Goal: Information Seeking & Learning: Learn about a topic

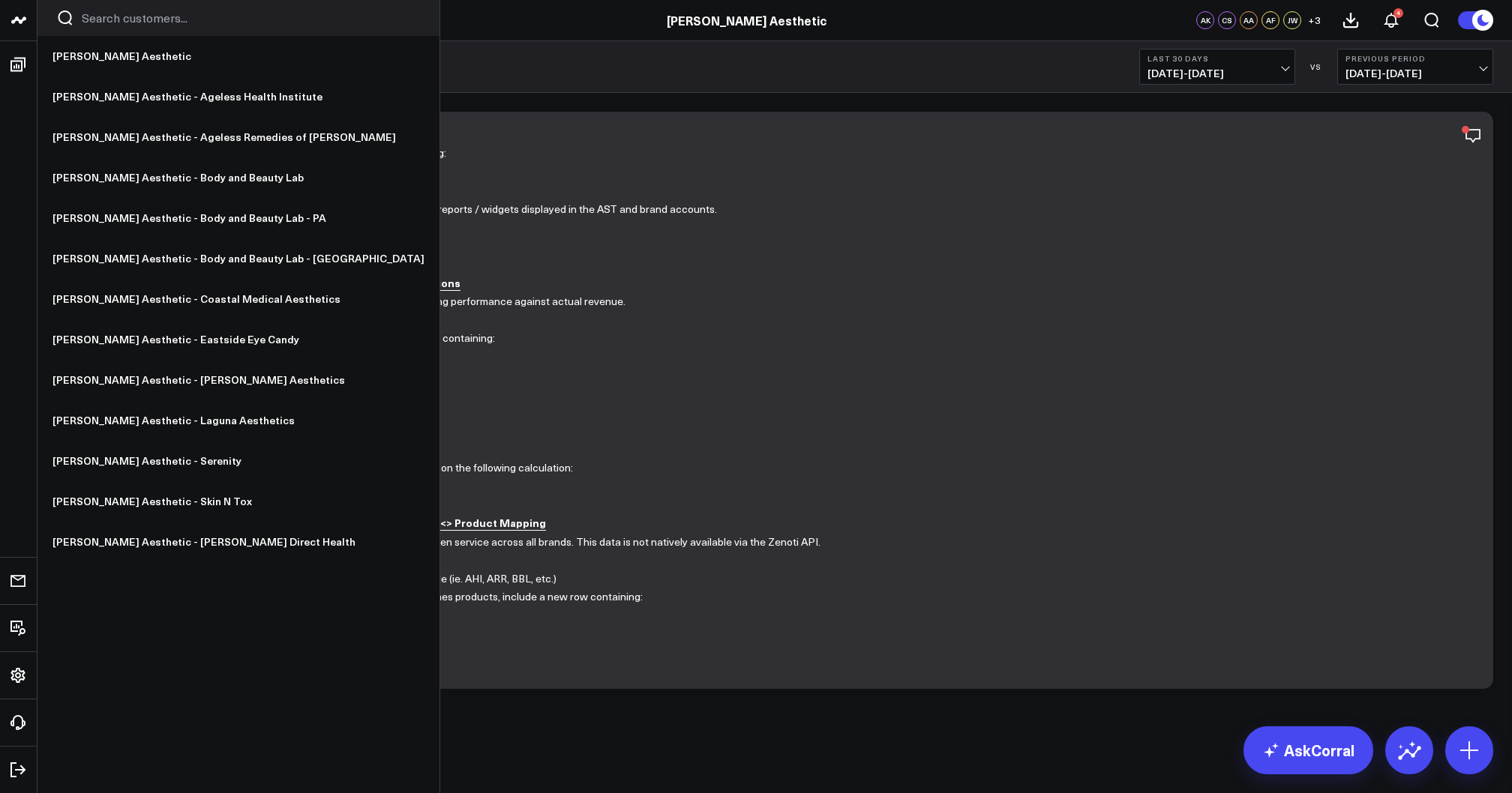
click at [12, 15] on icon at bounding box center [19, 21] width 18 height 18
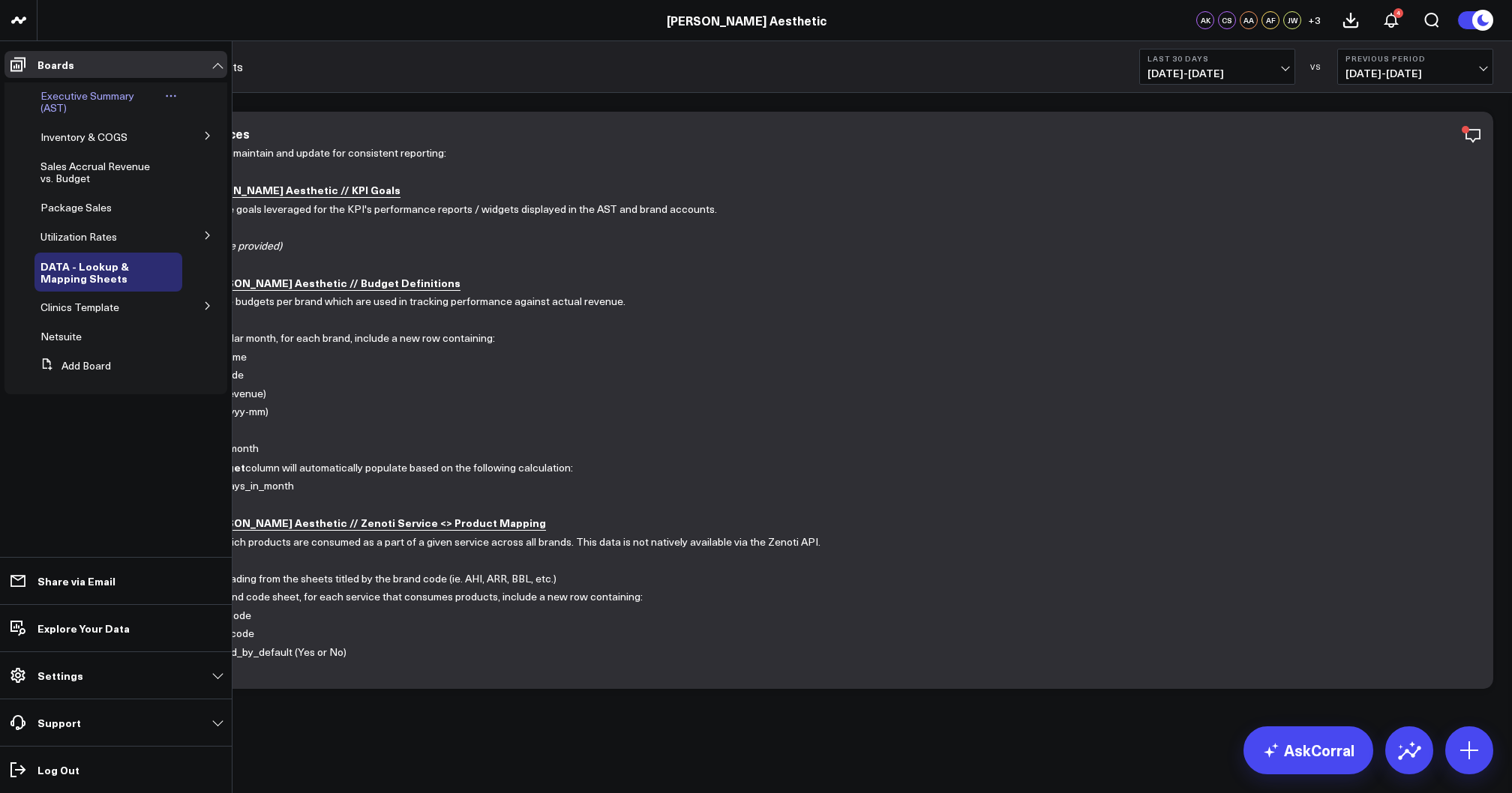
click at [66, 99] on span "Executive Summary (AST)" at bounding box center [87, 101] width 94 height 26
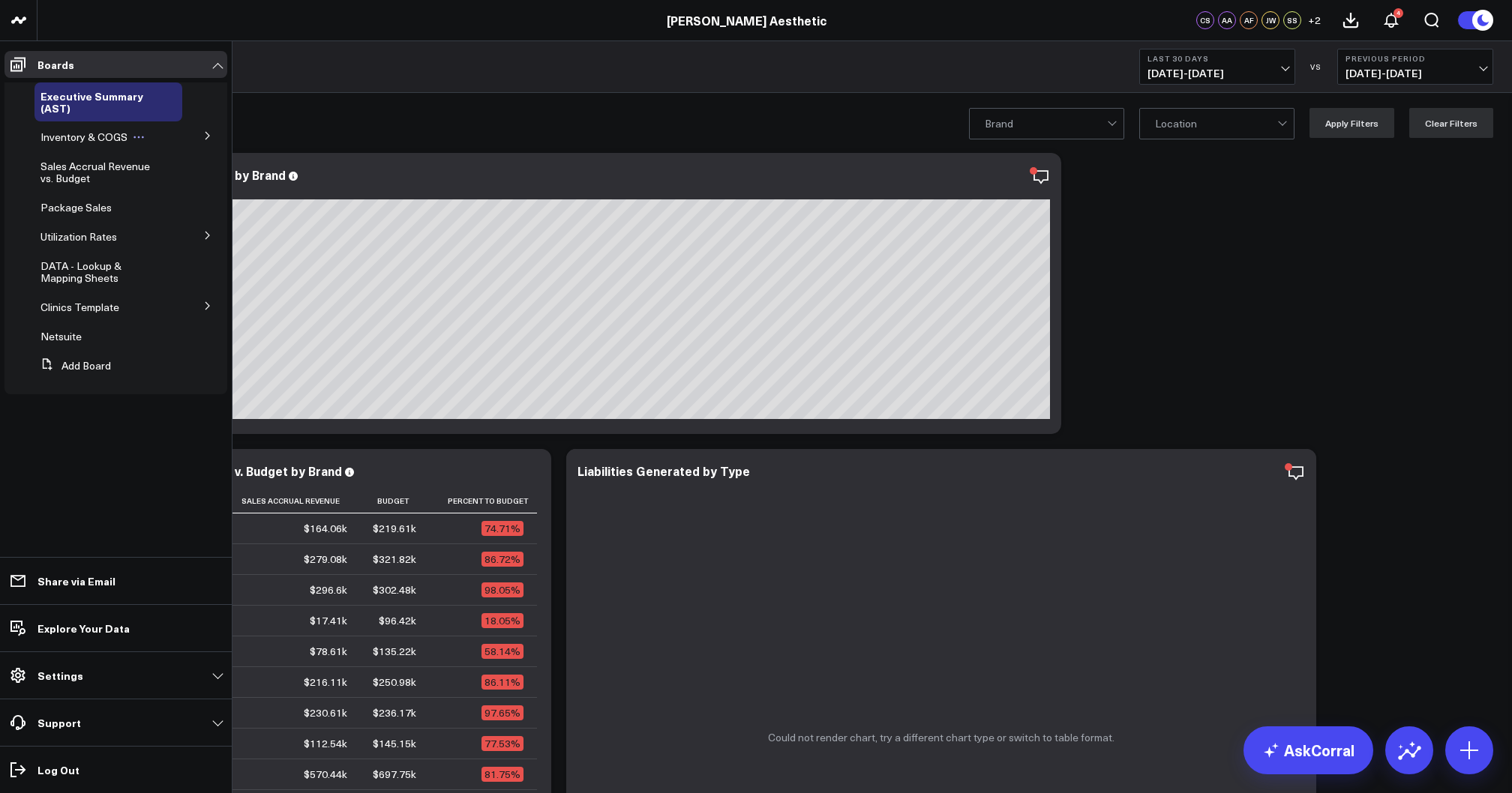
click at [112, 136] on span "Inventory & COGS" at bounding box center [83, 136] width 87 height 14
click at [208, 141] on button at bounding box center [208, 135] width 39 height 22
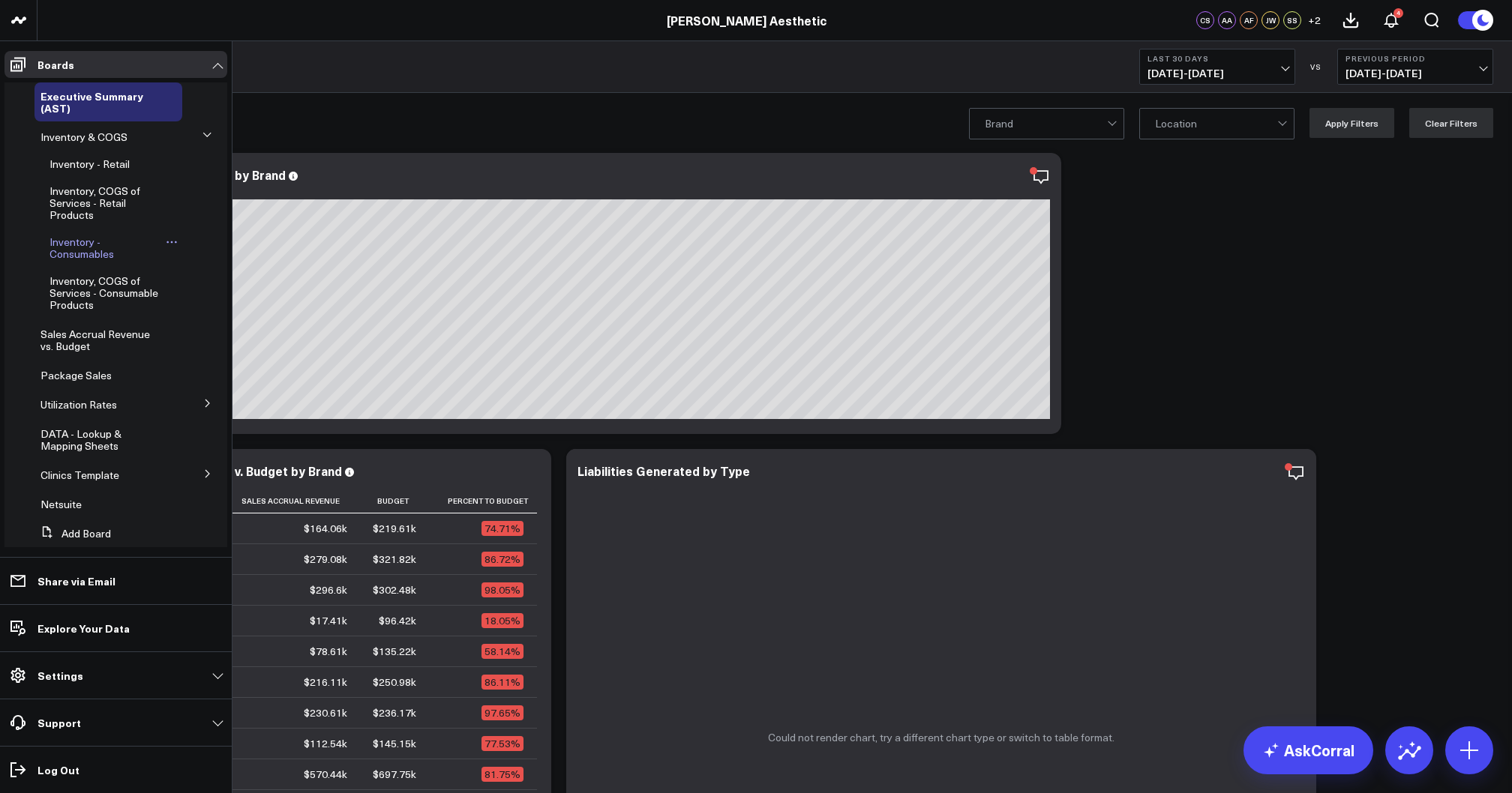
click at [78, 249] on span "Inventory - Consumables" at bounding box center [81, 247] width 64 height 26
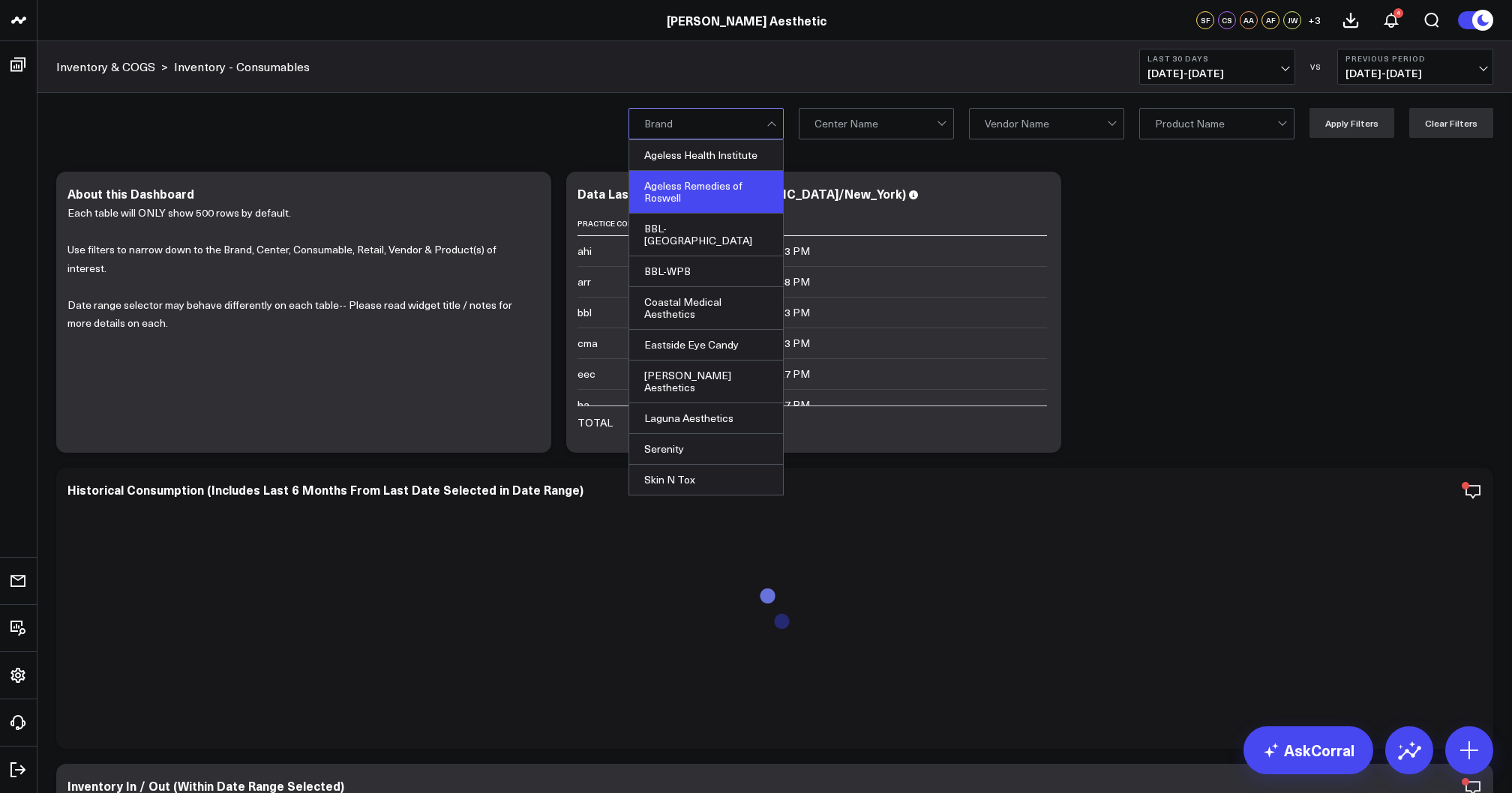
click at [694, 196] on div "Ageless Remedies of Roswell" at bounding box center [706, 193] width 154 height 43
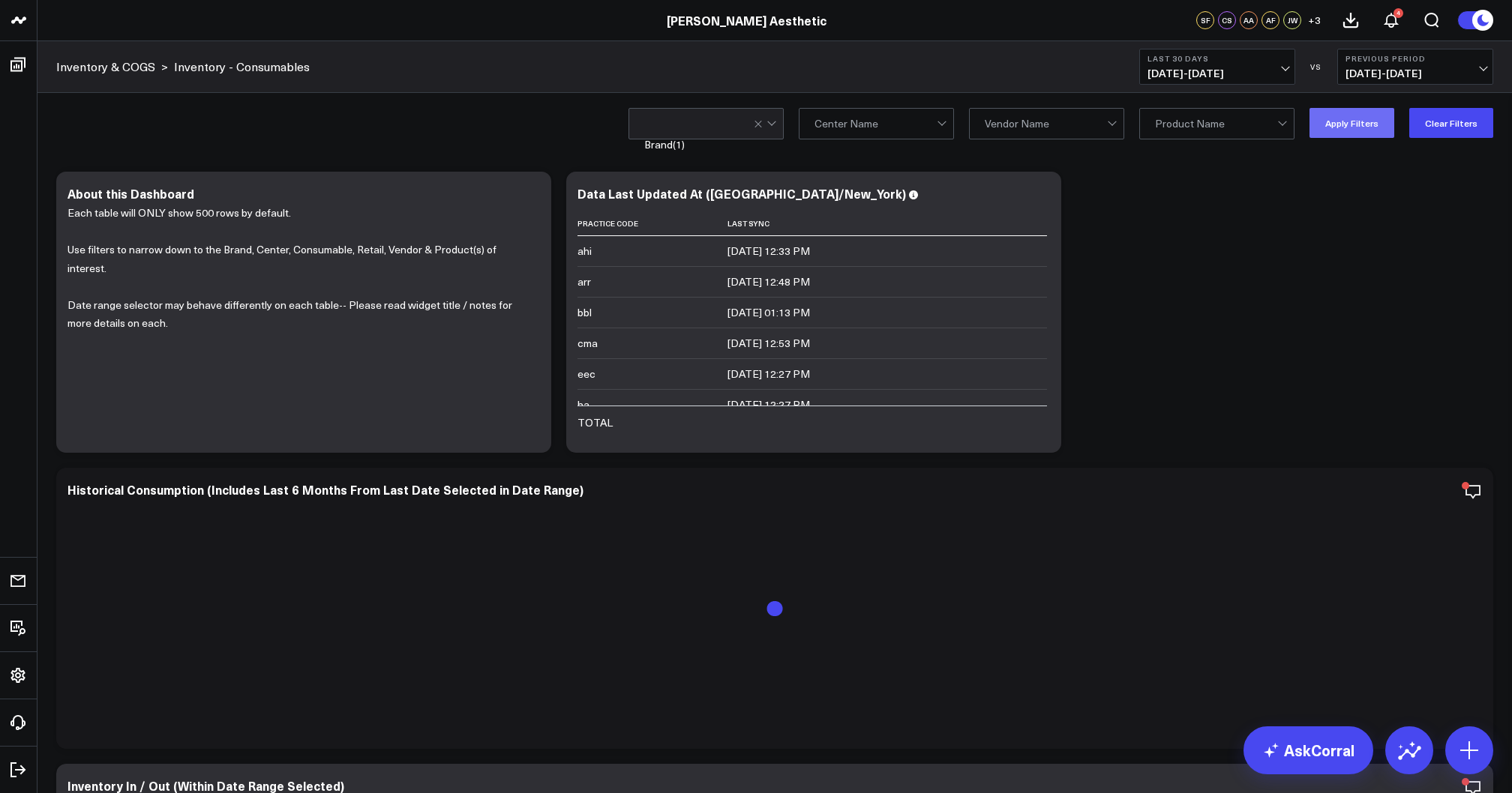
click at [1349, 119] on button "Apply Filters" at bounding box center [1351, 123] width 85 height 30
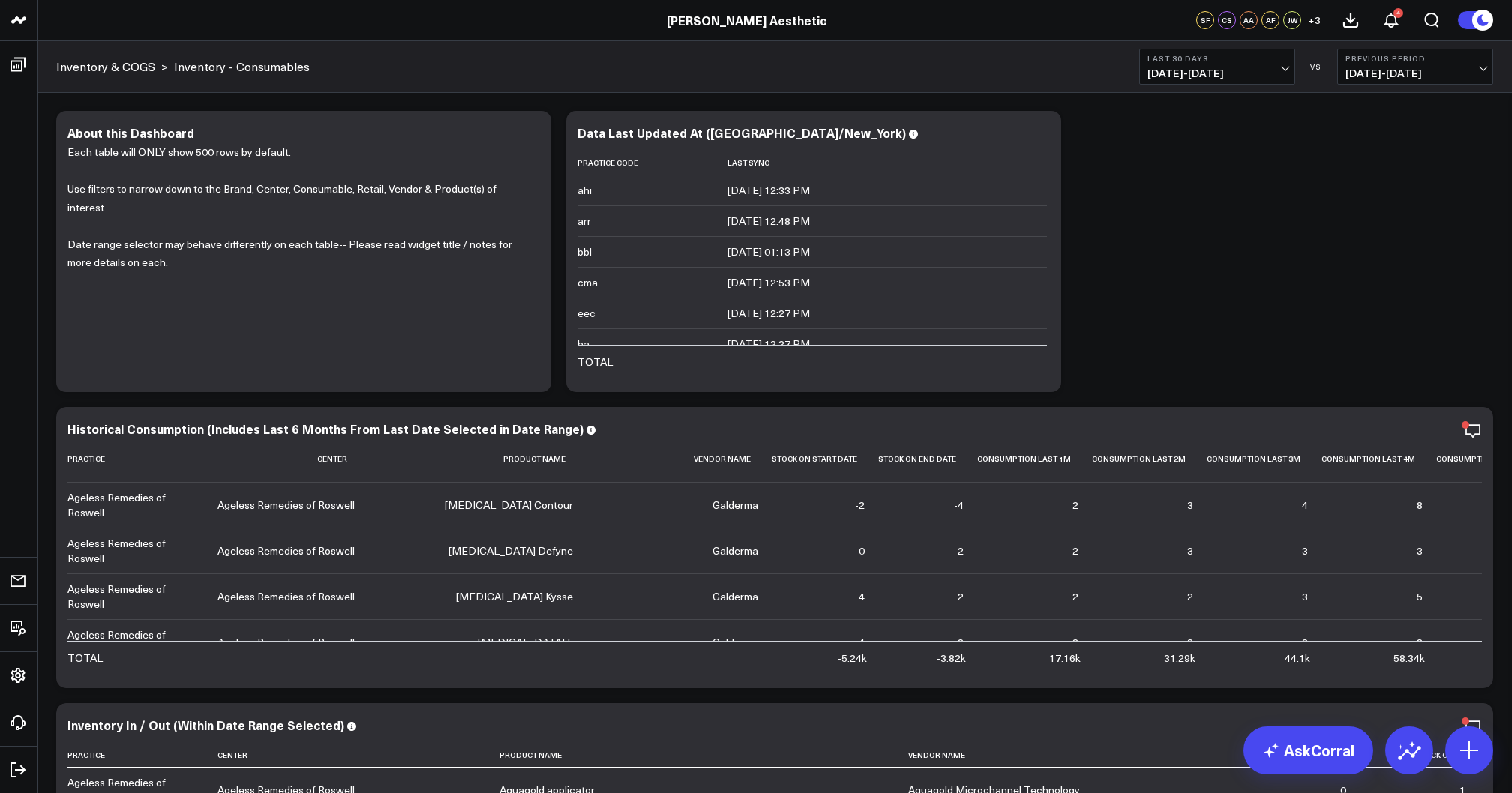
scroll to position [75, 0]
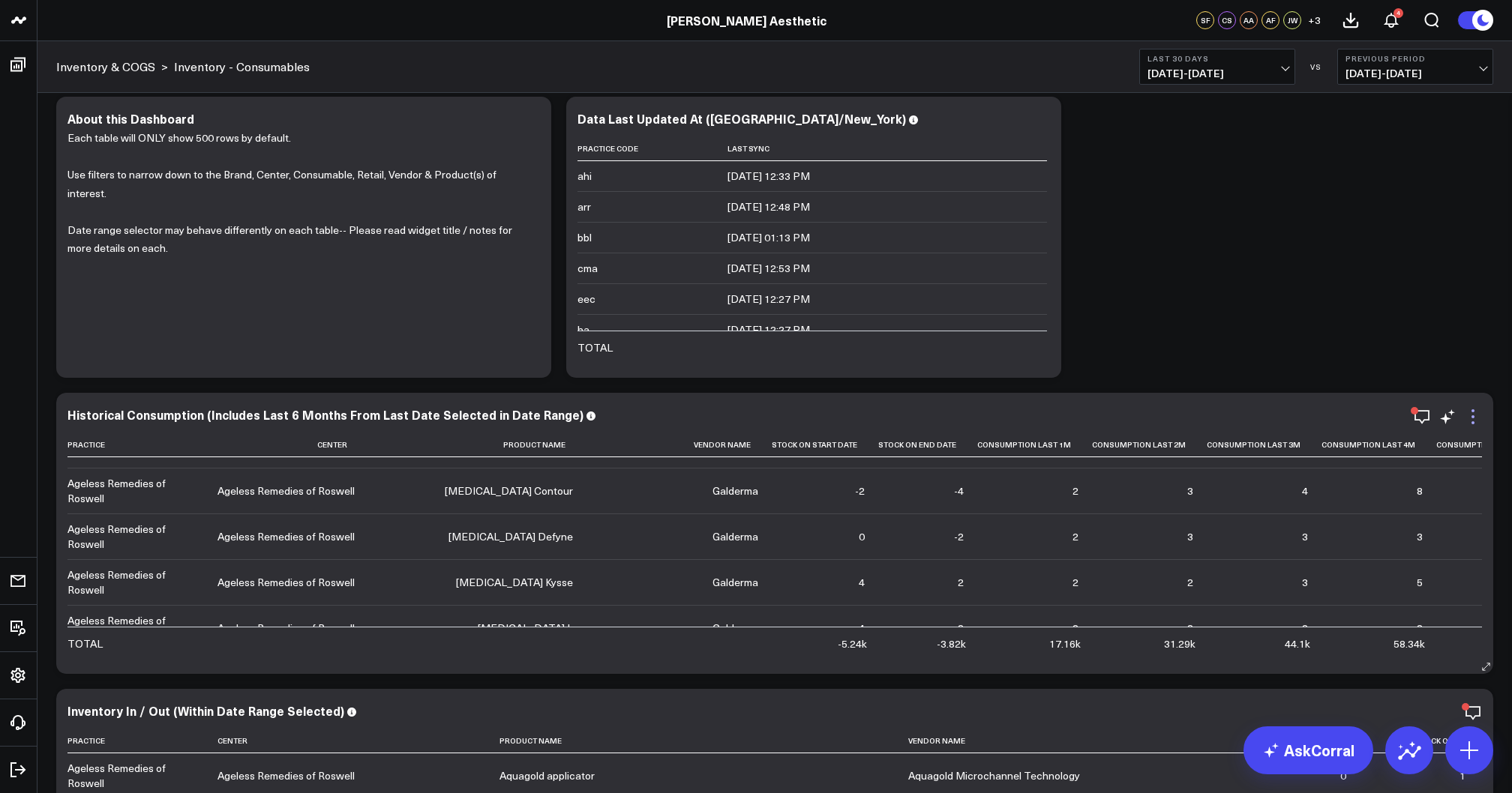
click at [1474, 417] on icon at bounding box center [1473, 417] width 3 height 3
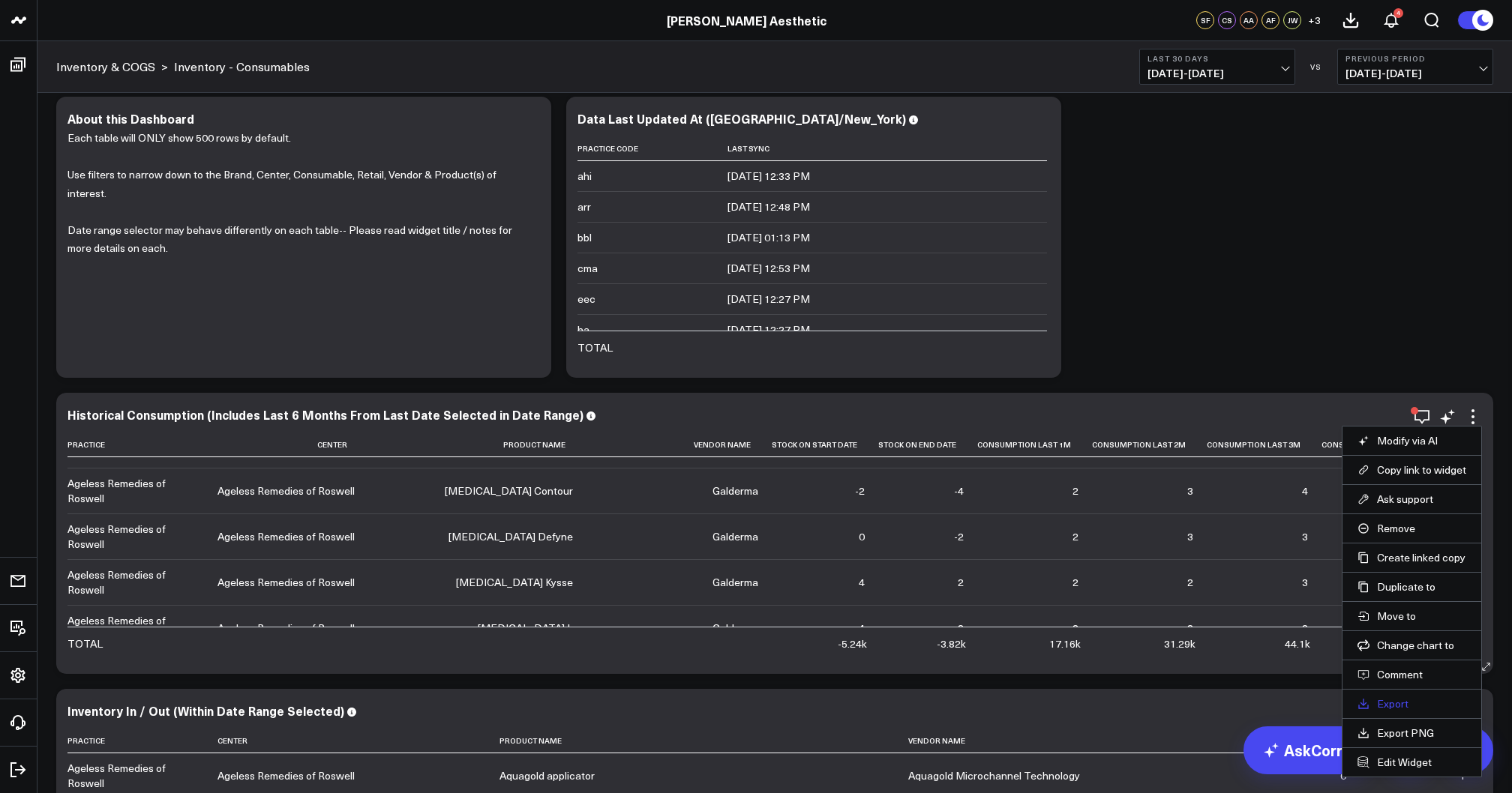
click at [1386, 703] on link "Export" at bounding box center [1412, 703] width 109 height 13
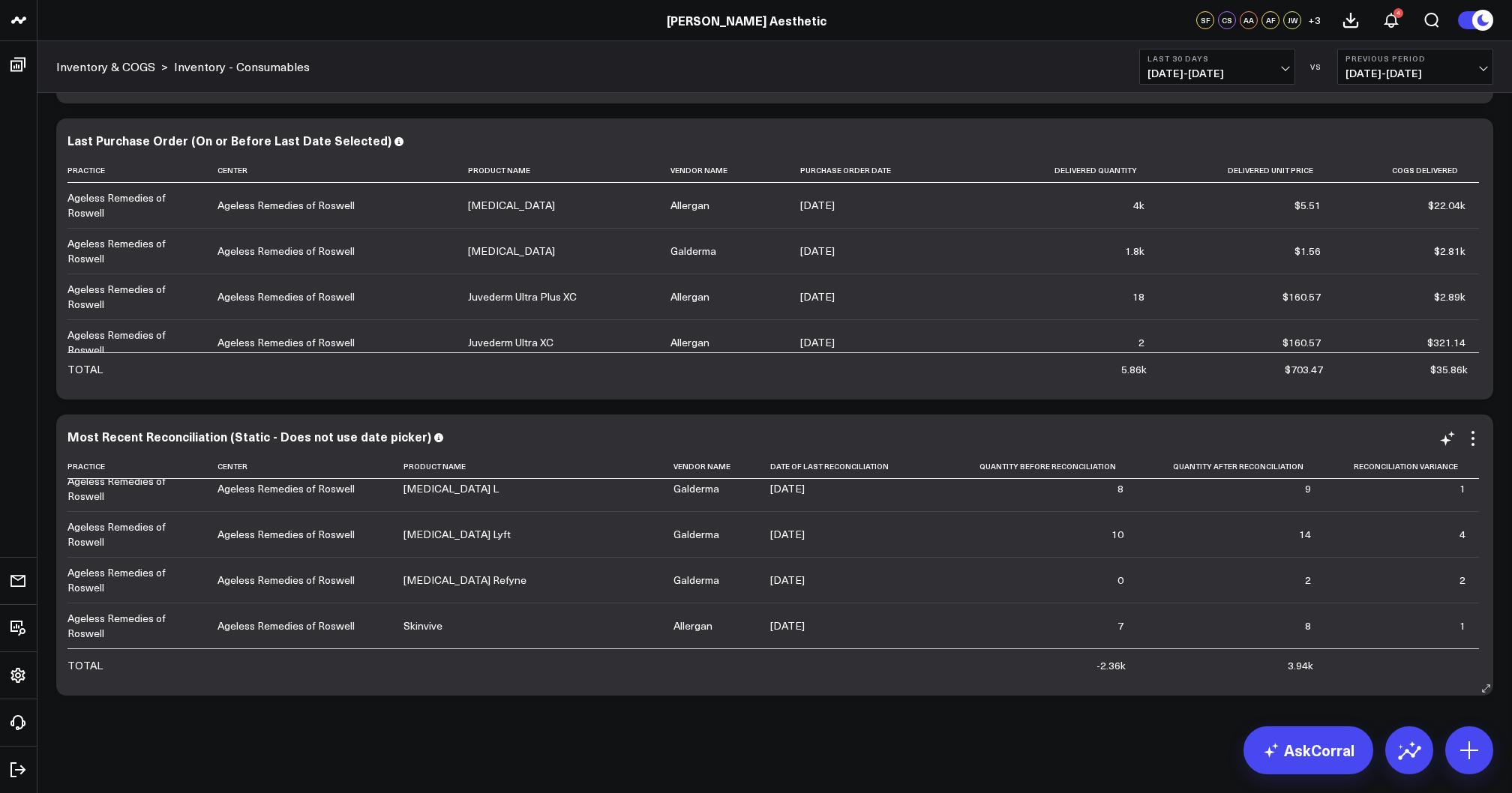
scroll to position [566, 0]
click at [1471, 442] on icon at bounding box center [1473, 438] width 18 height 18
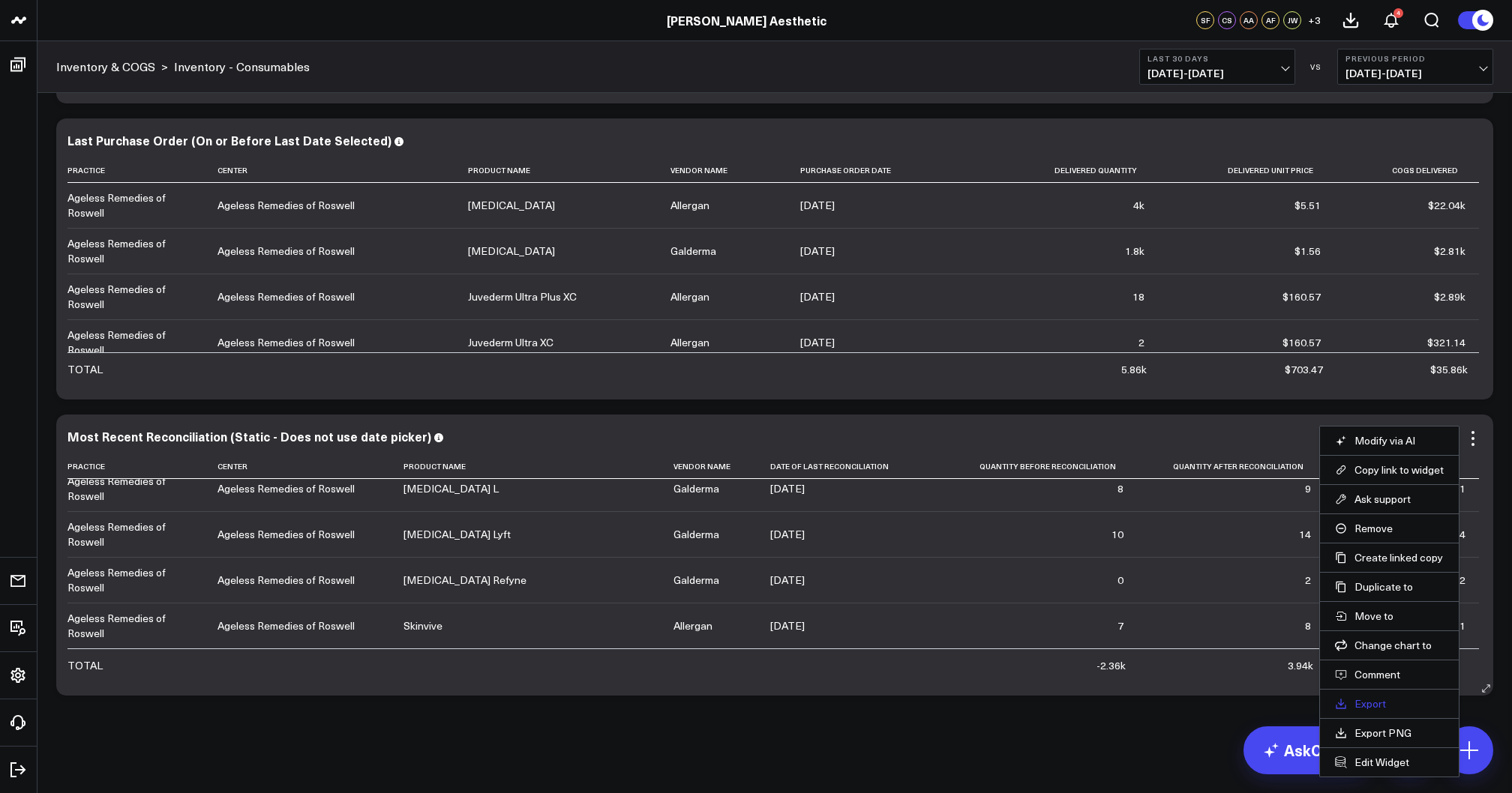
click at [1380, 706] on link "Export" at bounding box center [1390, 703] width 109 height 13
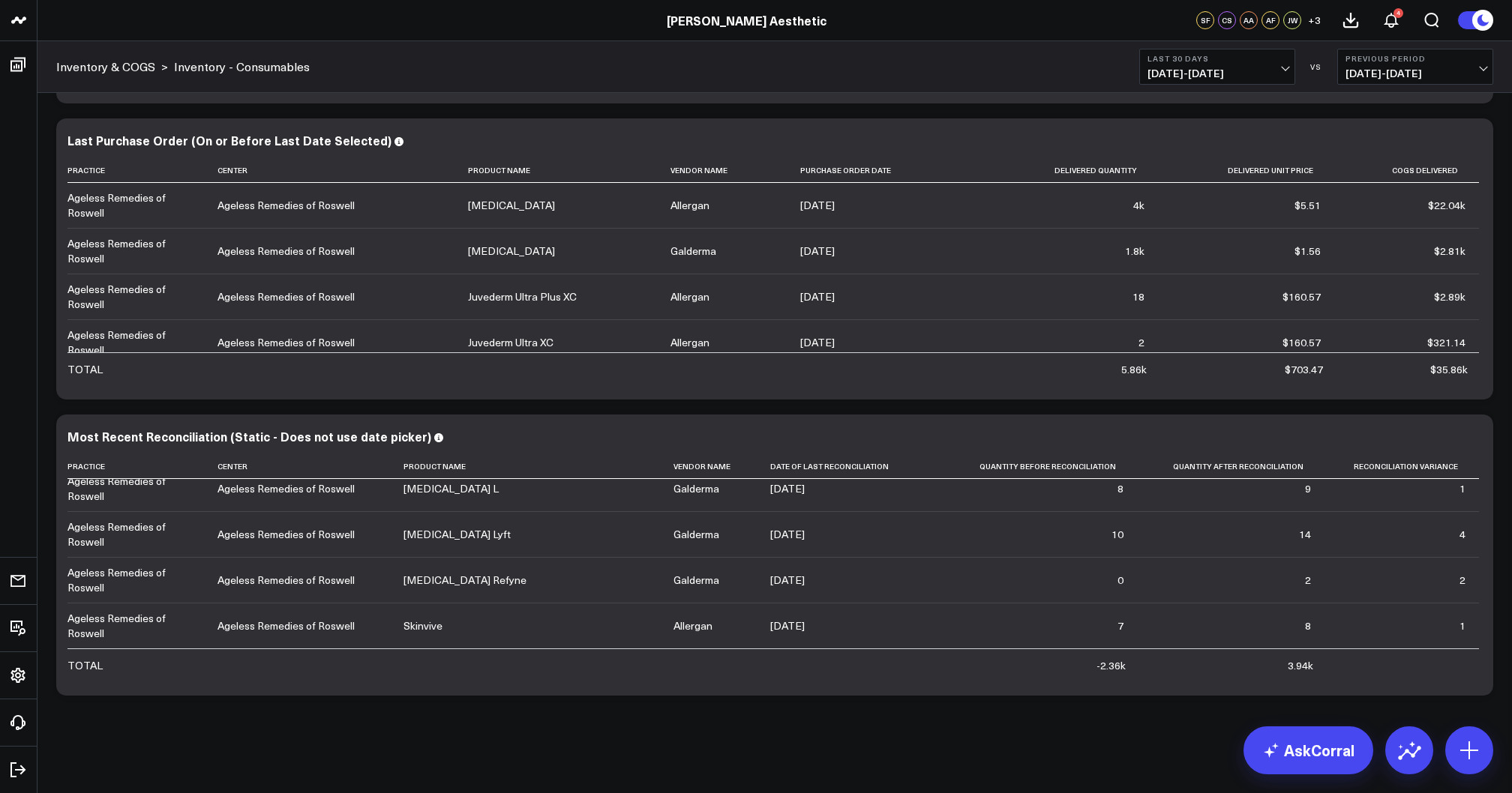
scroll to position [0, 0]
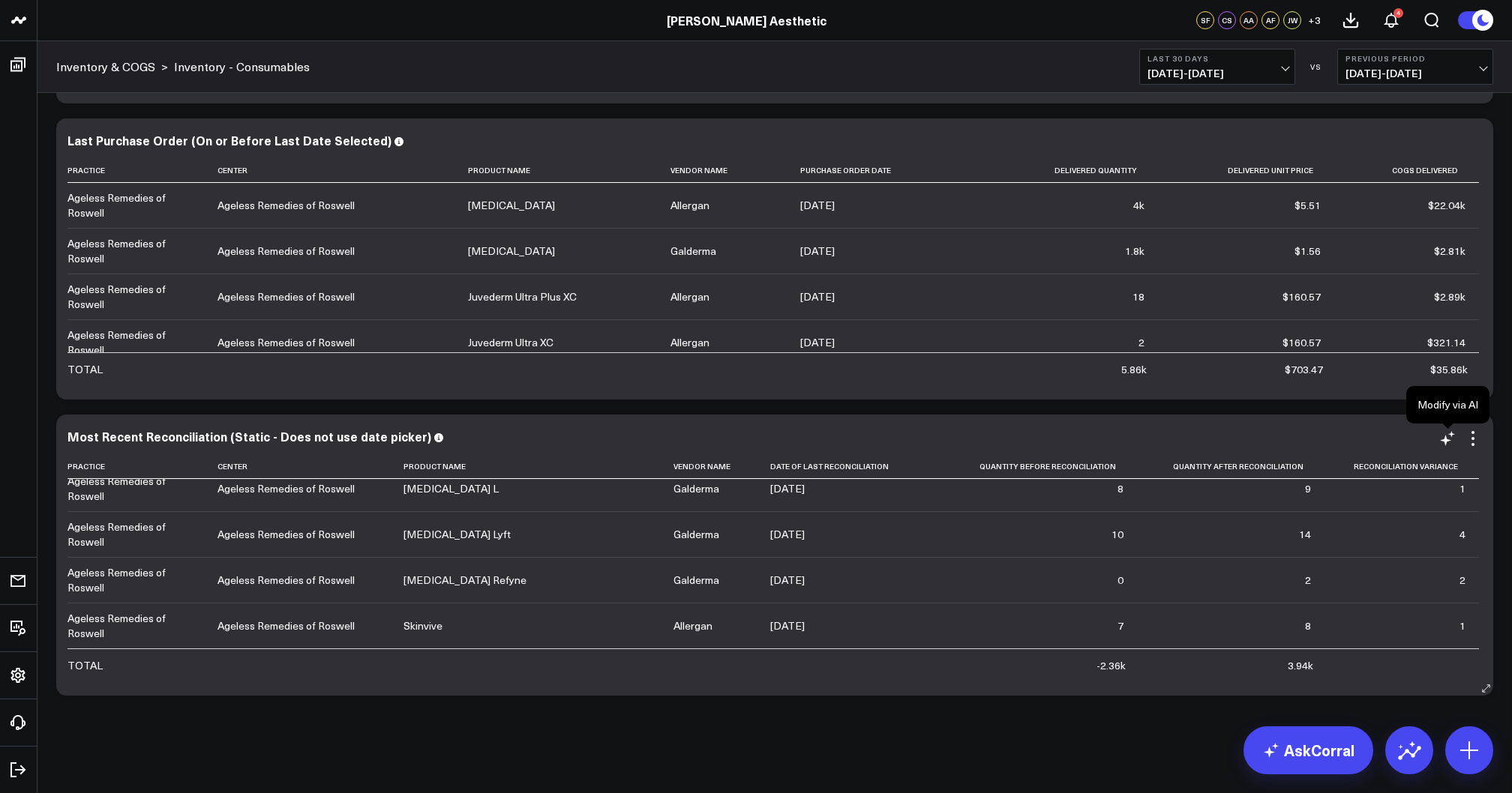
scroll to position [941, 0]
click at [1471, 439] on icon at bounding box center [1473, 438] width 18 height 18
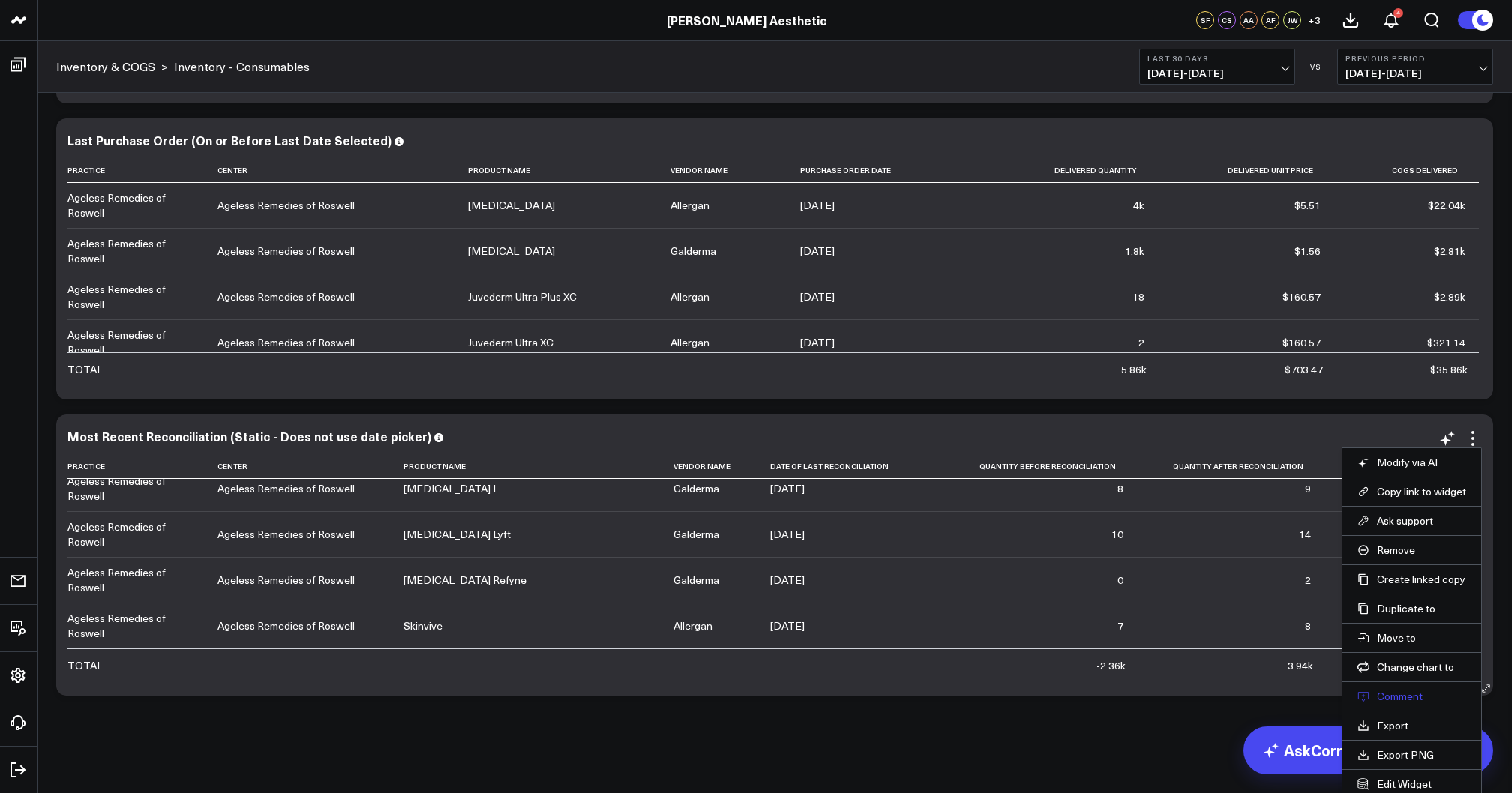
click at [1391, 690] on button "Comment" at bounding box center [1412, 696] width 109 height 13
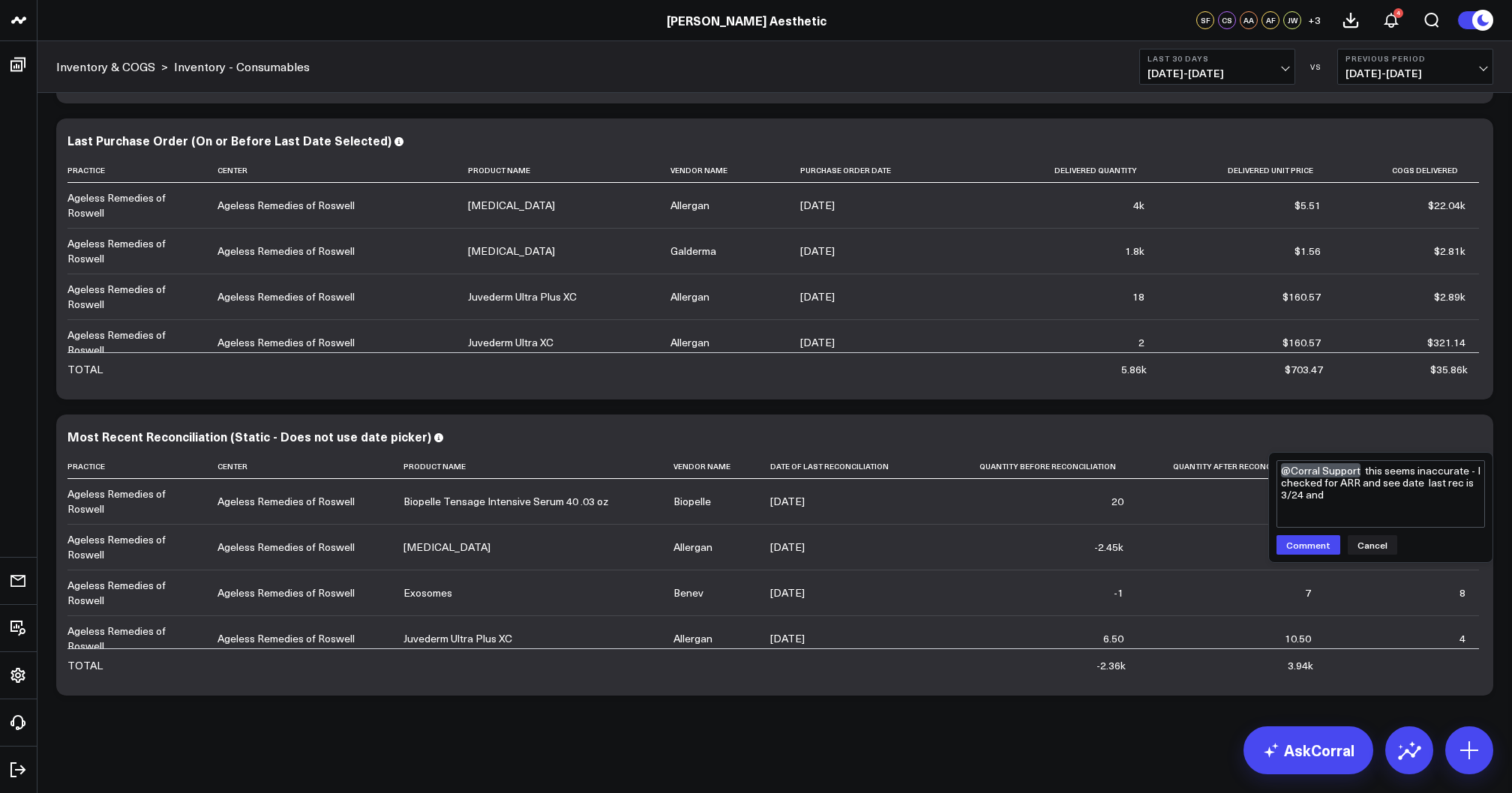
scroll to position [0, 0]
click at [1401, 508] on textarea "@Corral Support this seems inaccurate - I checked for ARR and see date last rec…" at bounding box center [1381, 494] width 209 height 68
type textarea "@Corral Support this seems inaccurate - I checked for ARR and see date last rec…"
click at [1312, 549] on button "Comment" at bounding box center [1308, 547] width 63 height 20
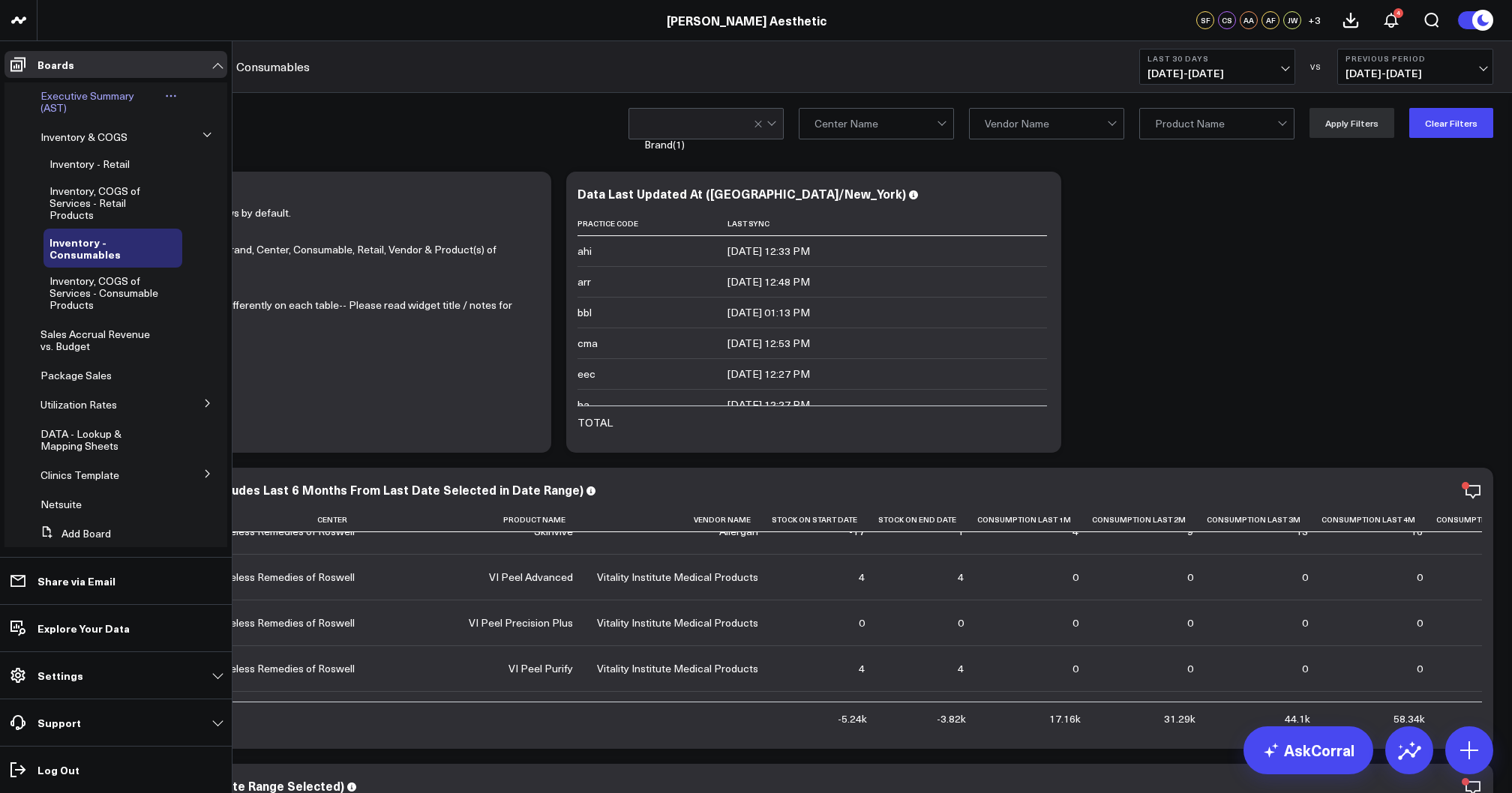
click at [58, 96] on span "Executive Summary (AST)" at bounding box center [87, 101] width 94 height 26
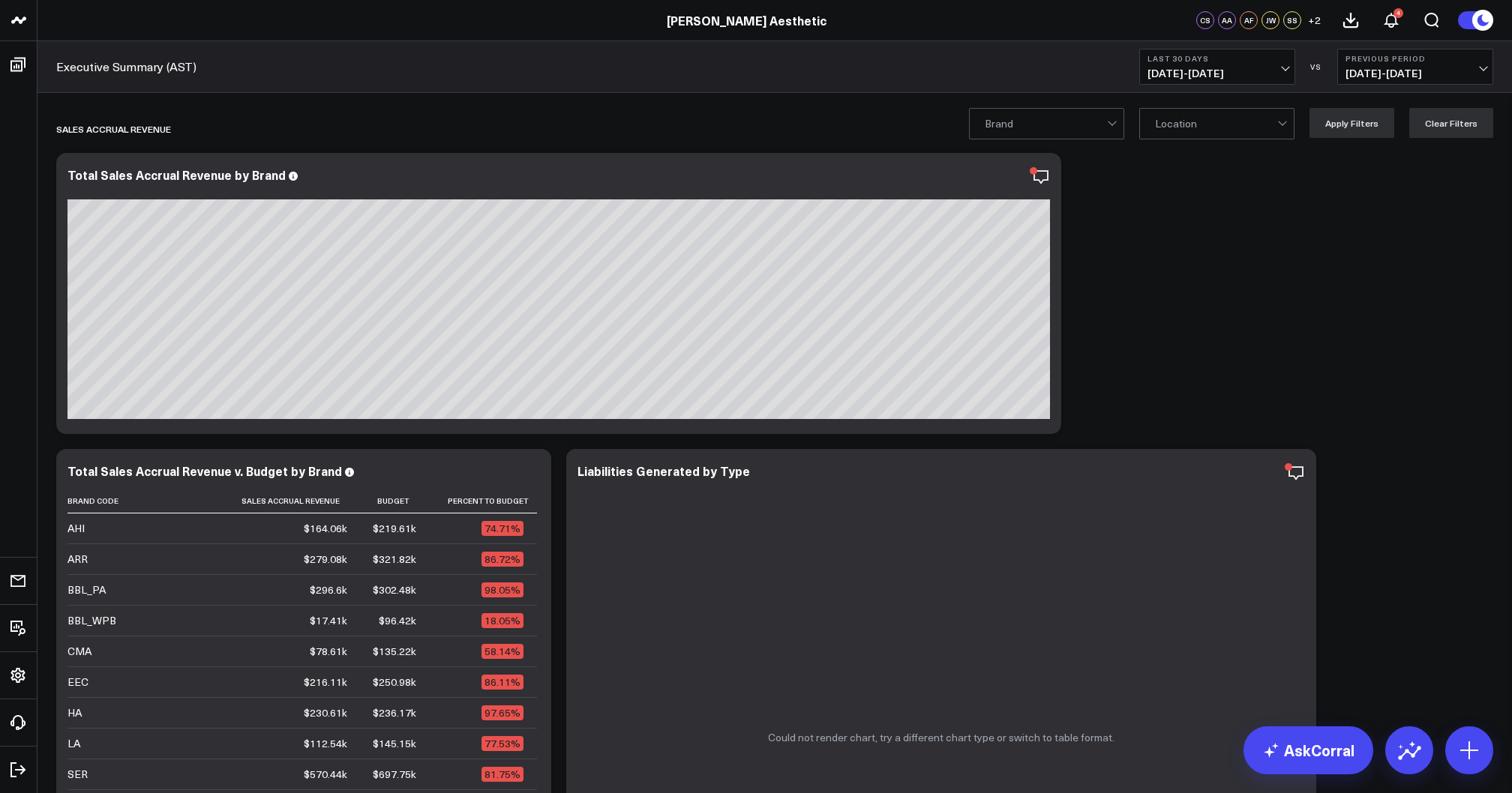
click at [1216, 75] on span "[DATE] - [DATE]" at bounding box center [1217, 73] width 139 height 12
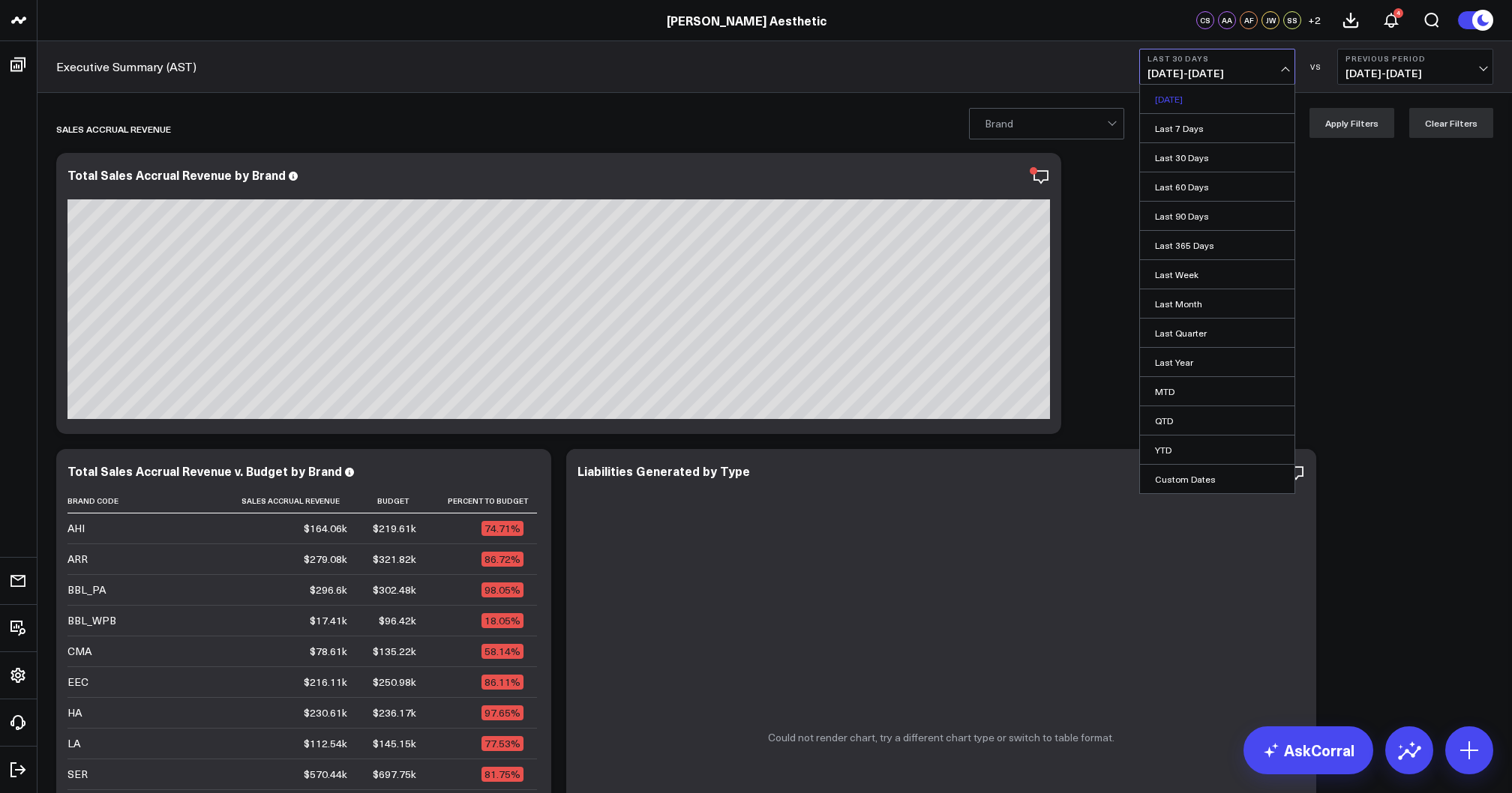
click at [1195, 102] on link "[DATE]" at bounding box center [1217, 99] width 154 height 29
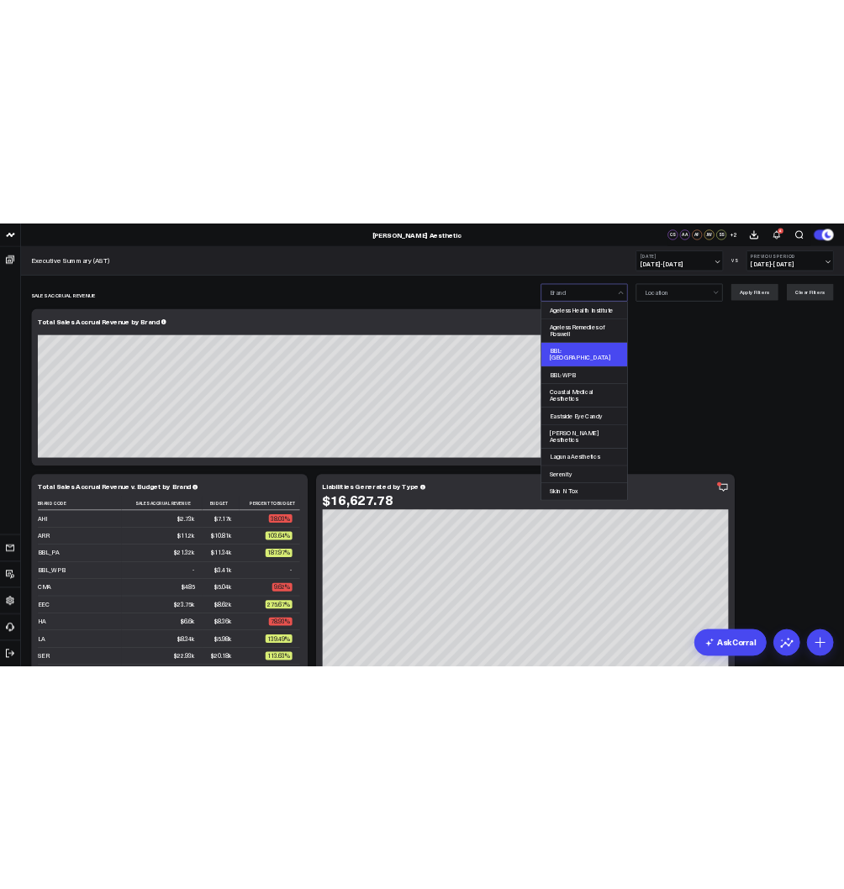
scroll to position [121, 0]
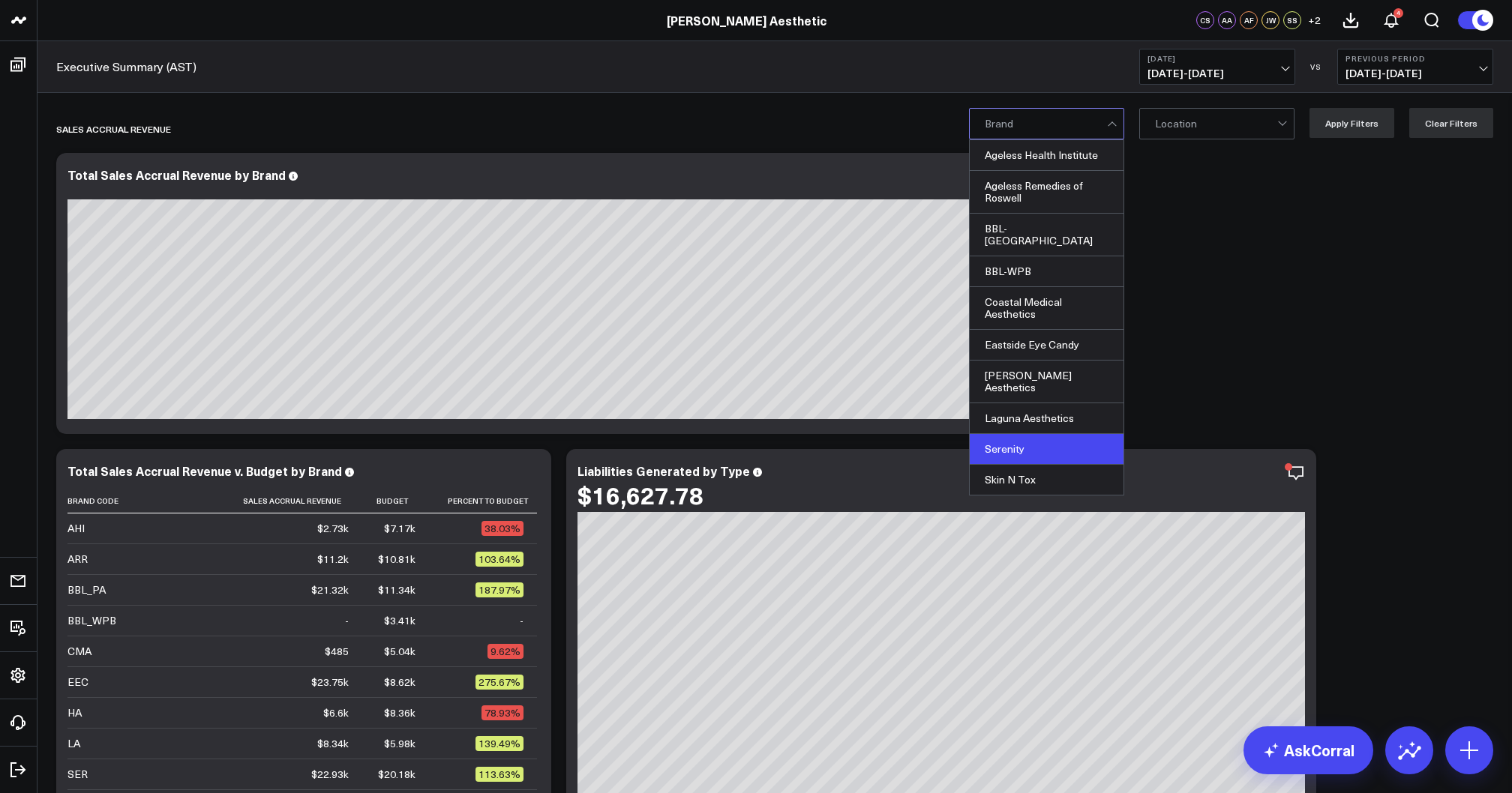
click at [1025, 434] on div "Serenity" at bounding box center [1046, 450] width 154 height 30
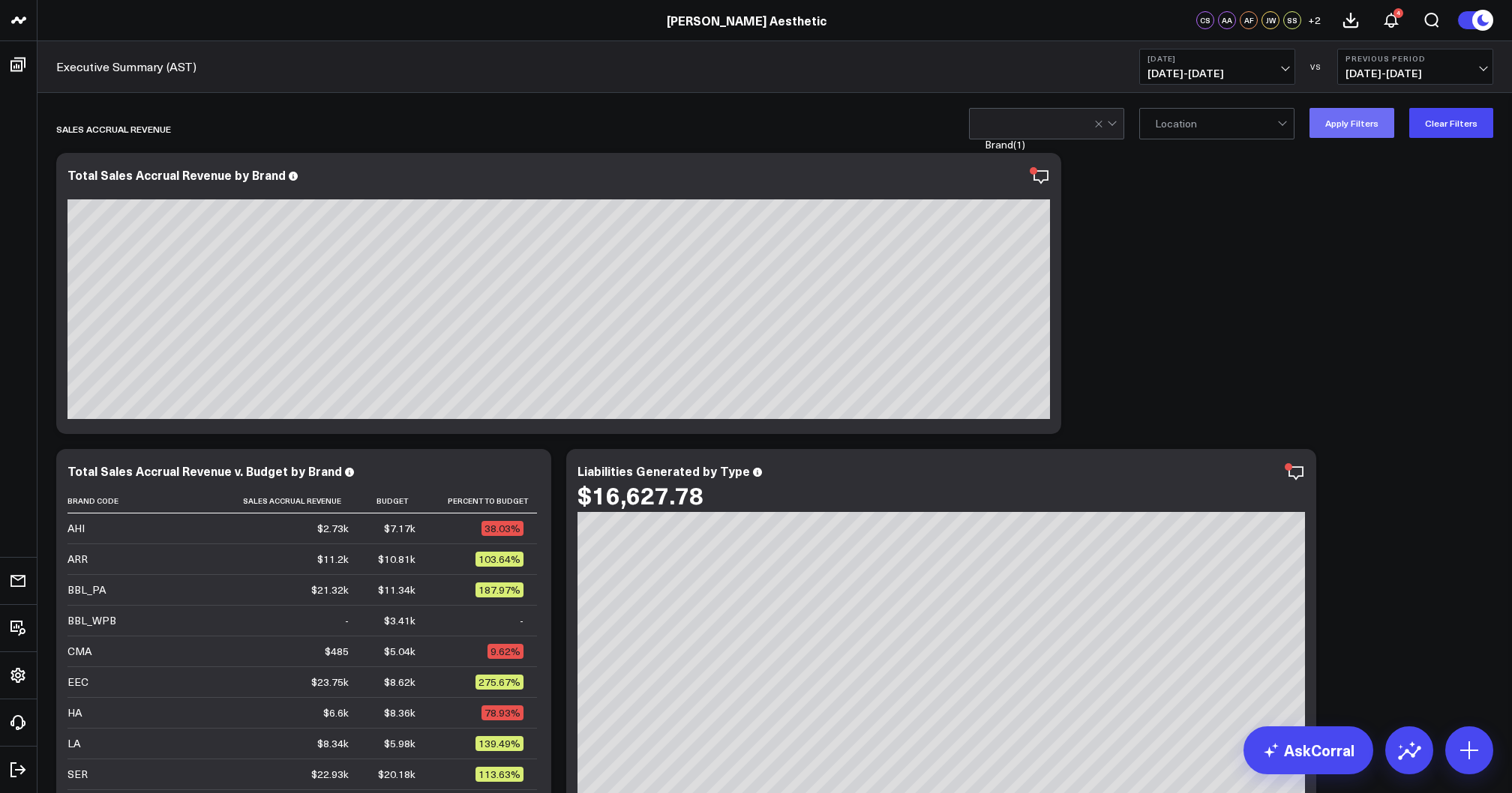
click at [1342, 123] on button "Apply Filters" at bounding box center [1351, 123] width 85 height 30
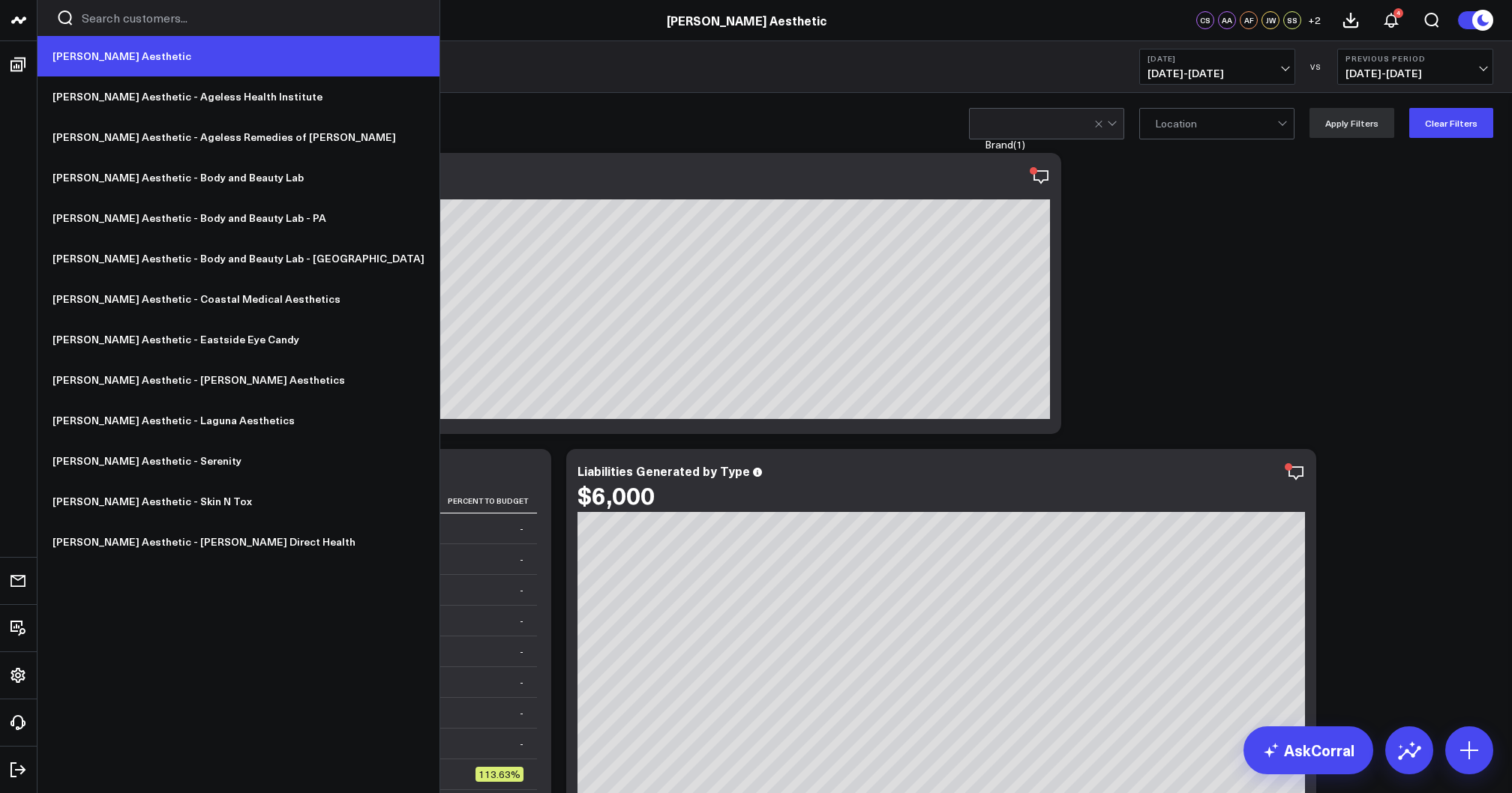
click at [77, 53] on link "[PERSON_NAME] Aesthetic" at bounding box center [238, 55] width 402 height 40
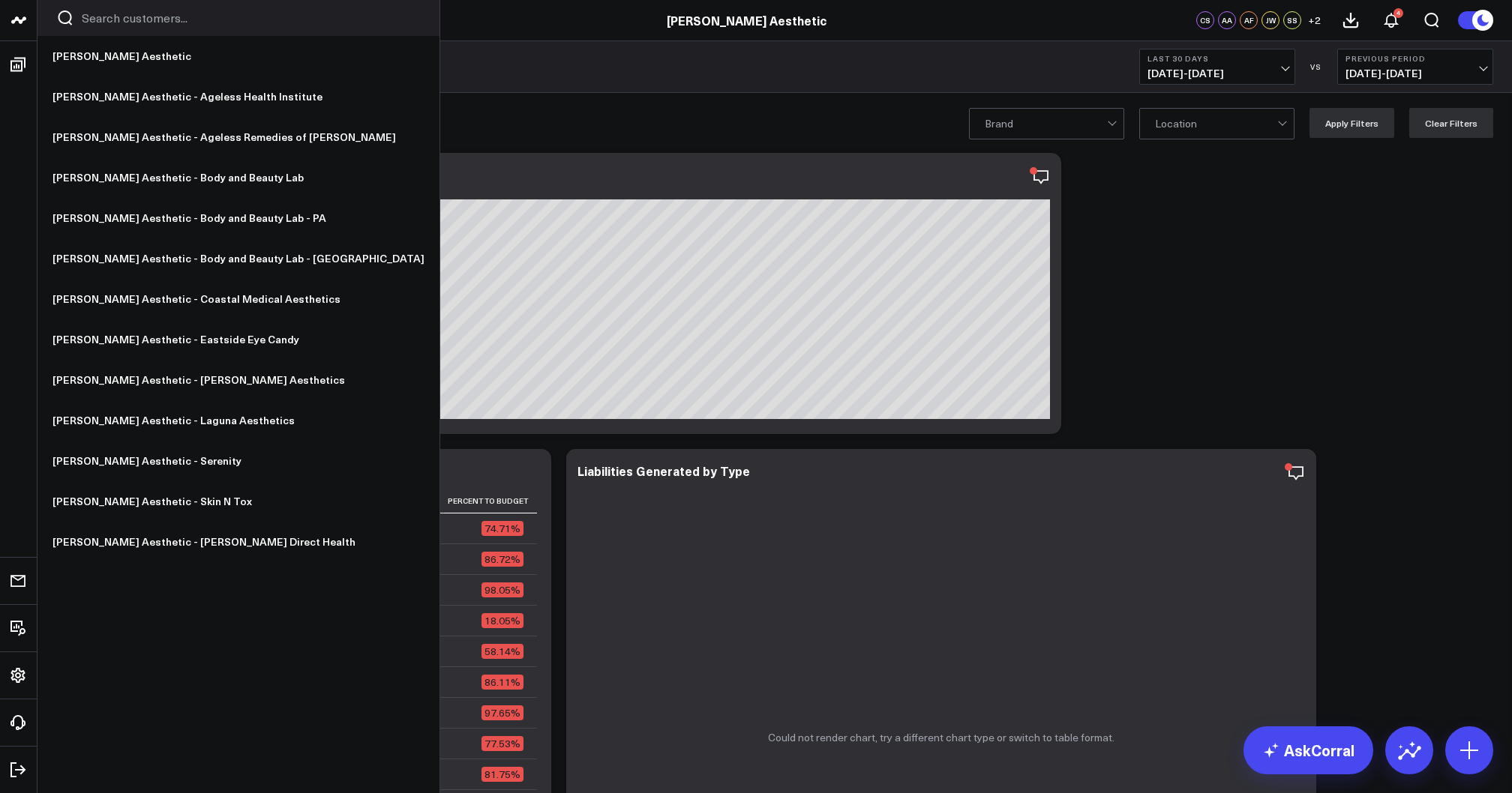
click at [7, 2] on link at bounding box center [19, 21] width 37 height 41
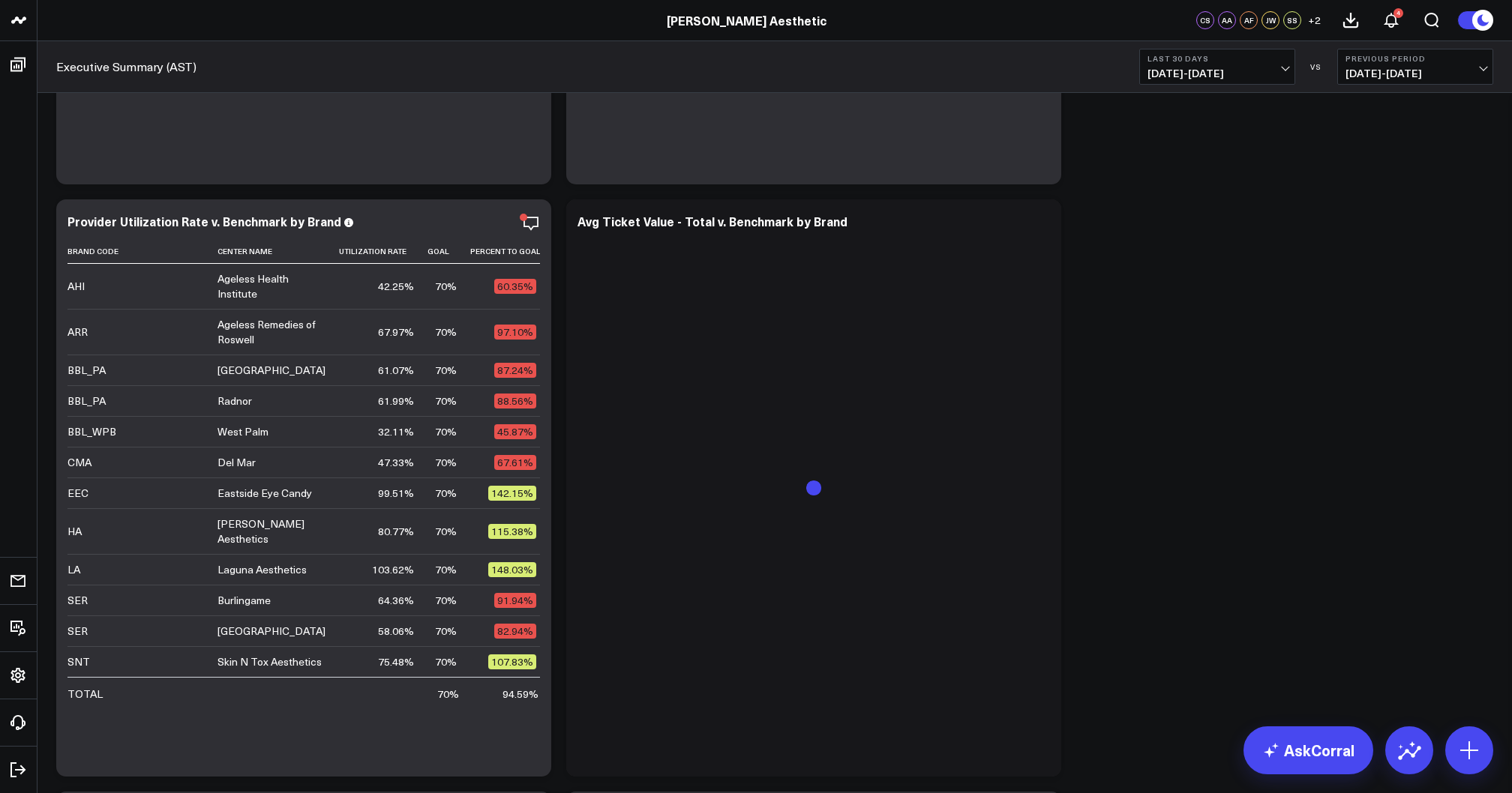
scroll to position [2042, 0]
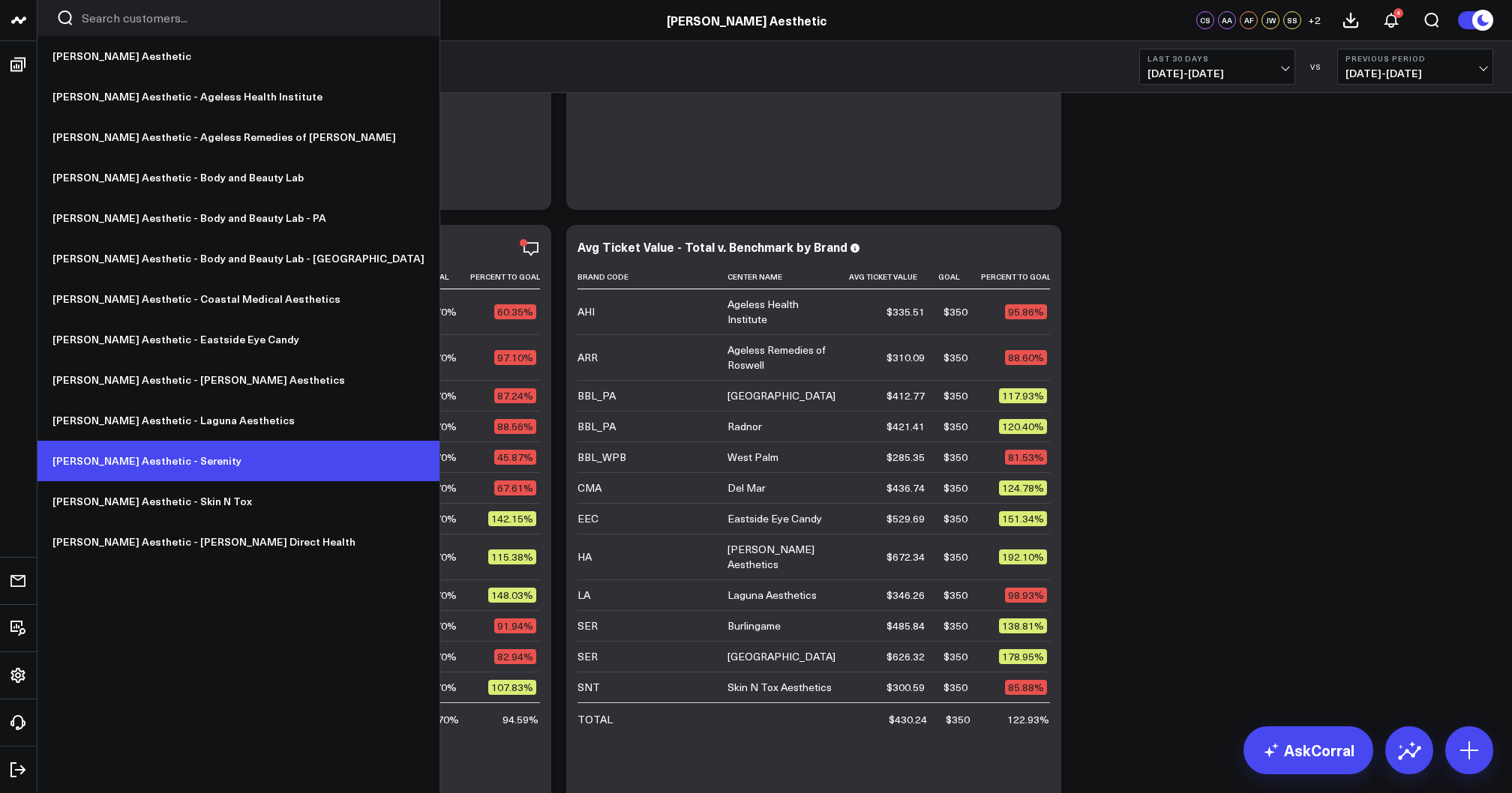
click at [151, 462] on link "[PERSON_NAME] Aesthetic - Serenity" at bounding box center [238, 460] width 402 height 40
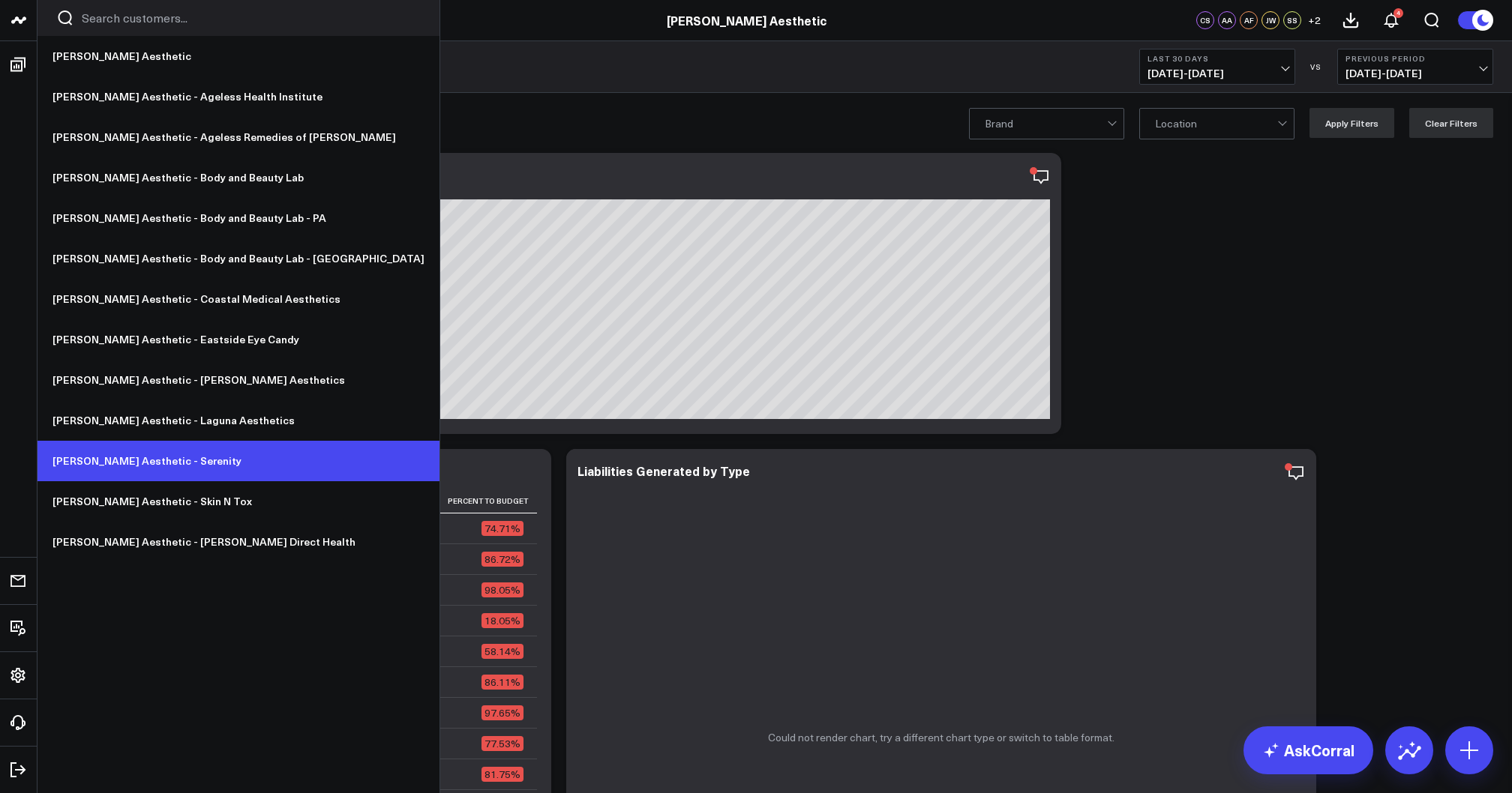
click at [142, 467] on link "[PERSON_NAME] Aesthetic - Serenity" at bounding box center [238, 460] width 402 height 40
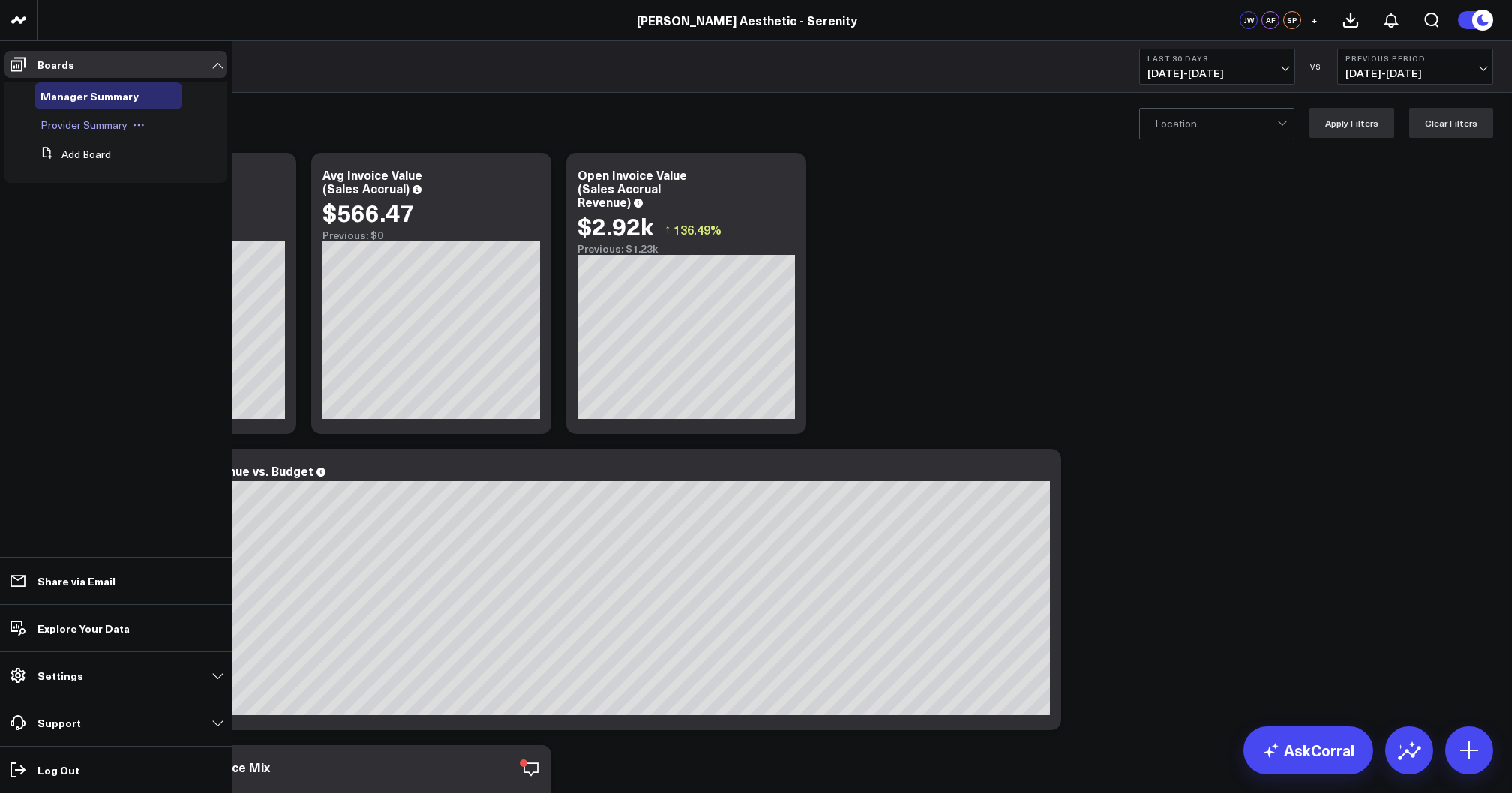
click at [88, 124] on span "Provider Summary" at bounding box center [83, 125] width 87 height 14
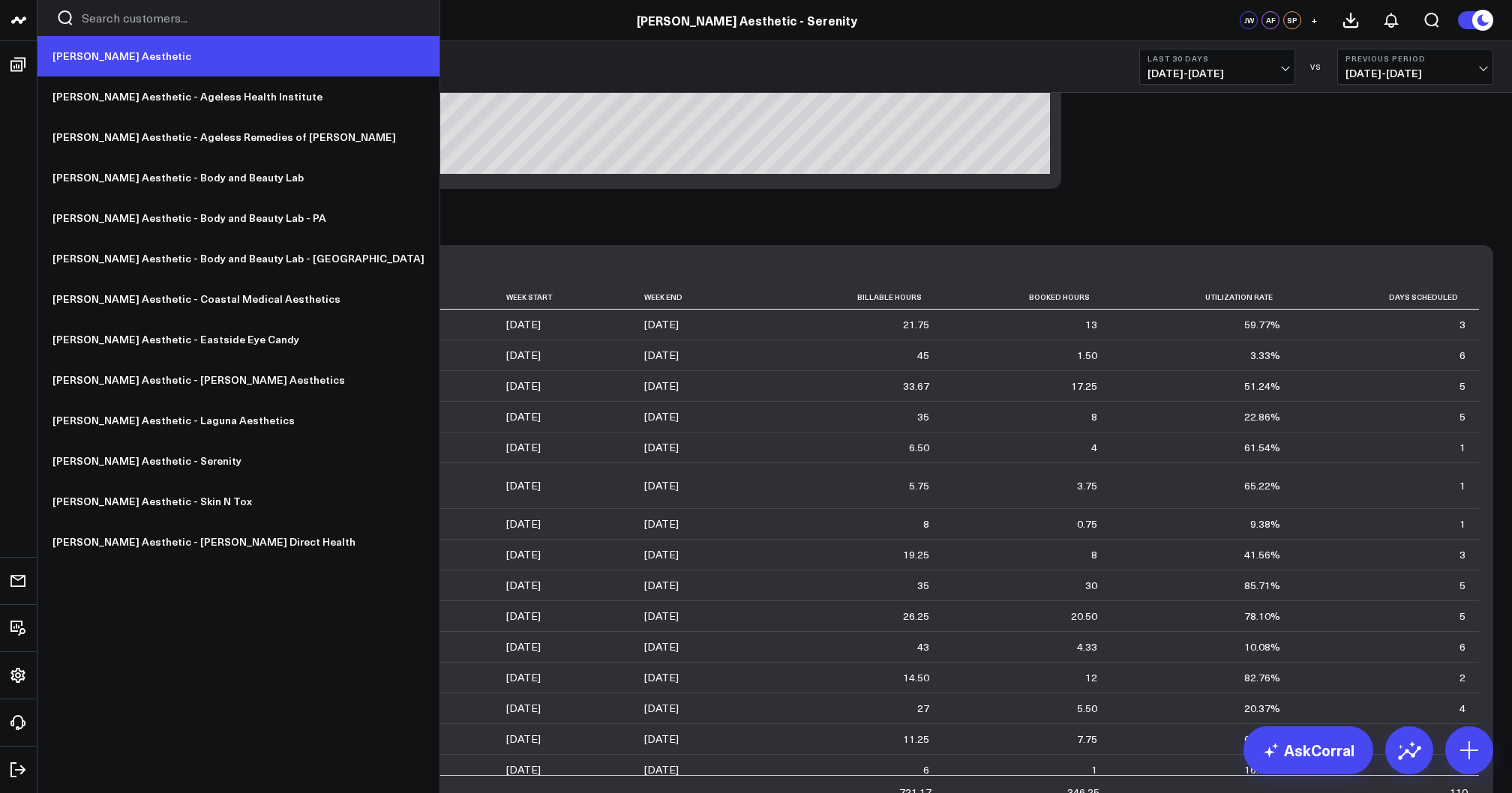
click at [82, 49] on link "[PERSON_NAME] Aesthetic" at bounding box center [238, 55] width 402 height 40
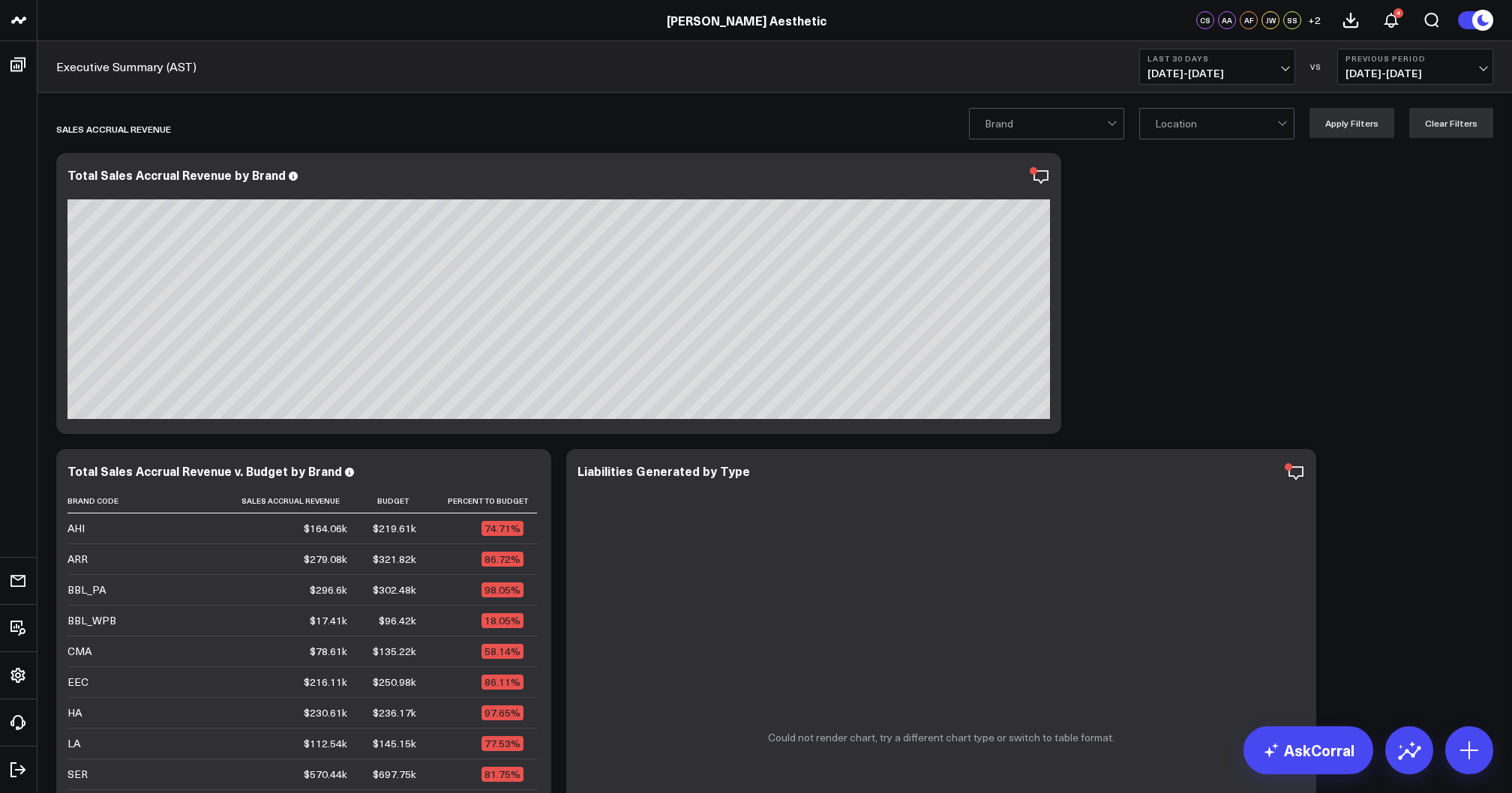
click at [1217, 70] on span "[DATE] - [DATE]" at bounding box center [1217, 73] width 139 height 12
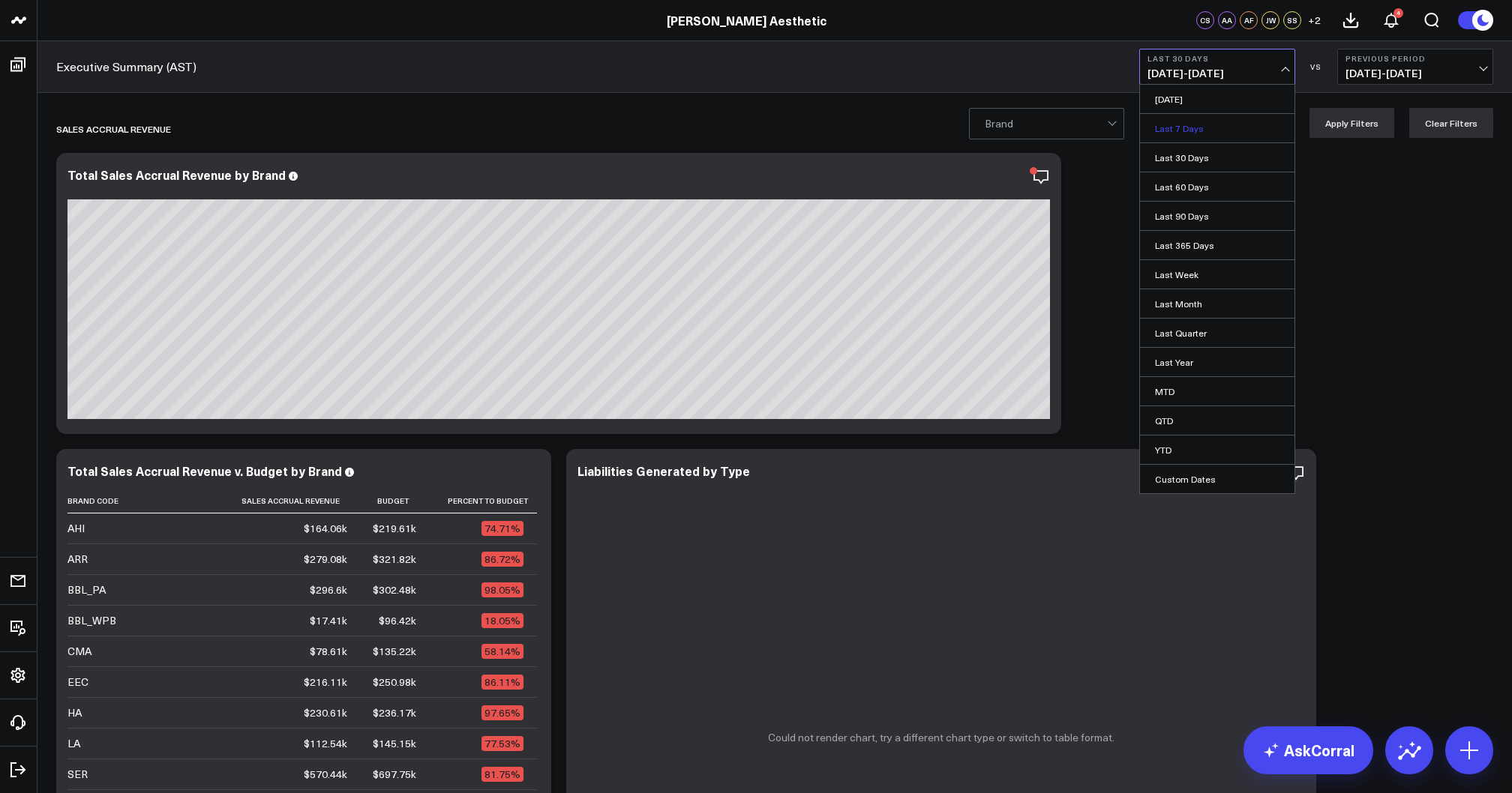
click at [1184, 132] on link "Last 7 Days" at bounding box center [1217, 128] width 154 height 29
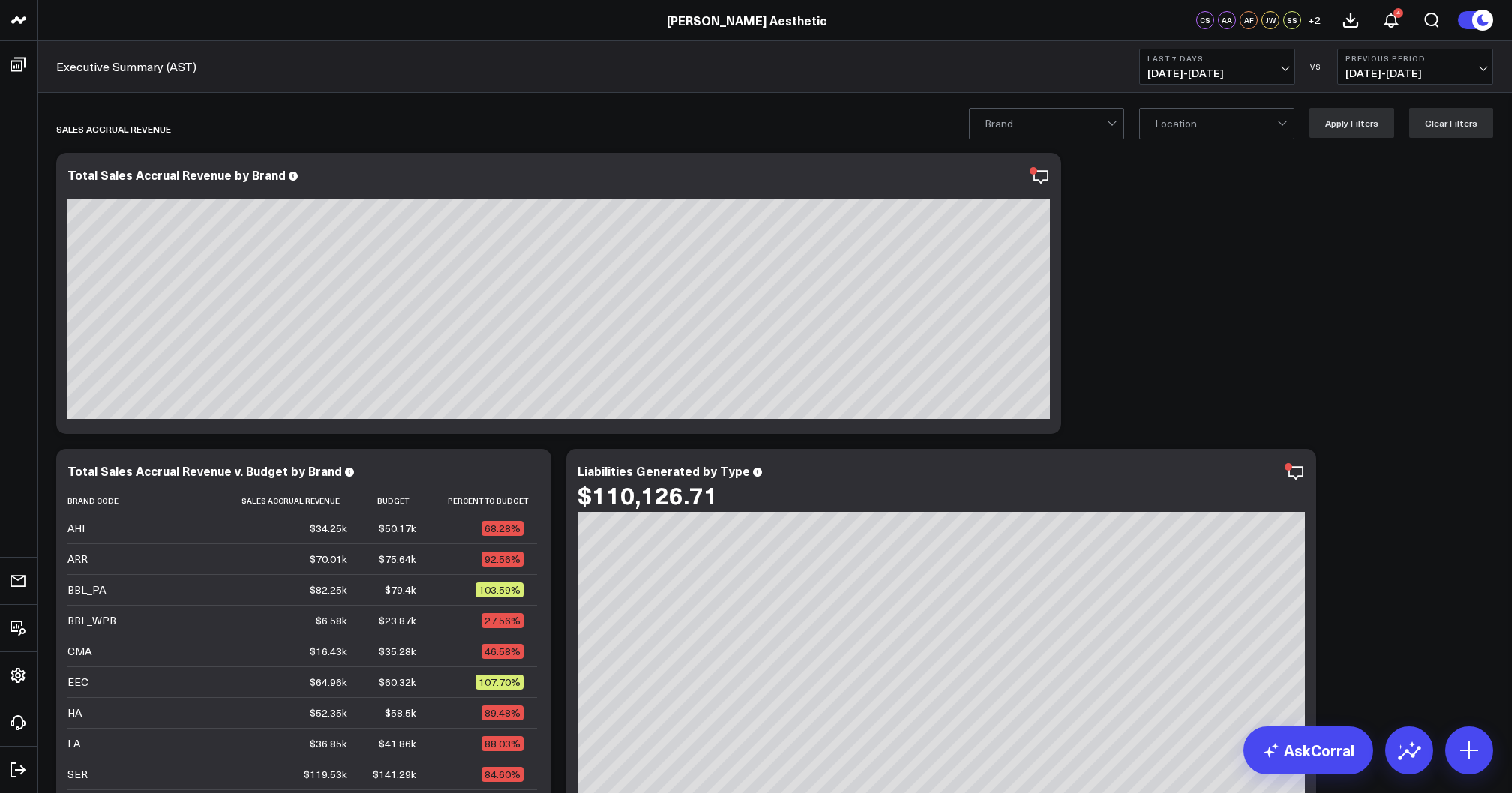
click at [1206, 70] on span "09/02/25 - 09/08/25" at bounding box center [1217, 73] width 139 height 12
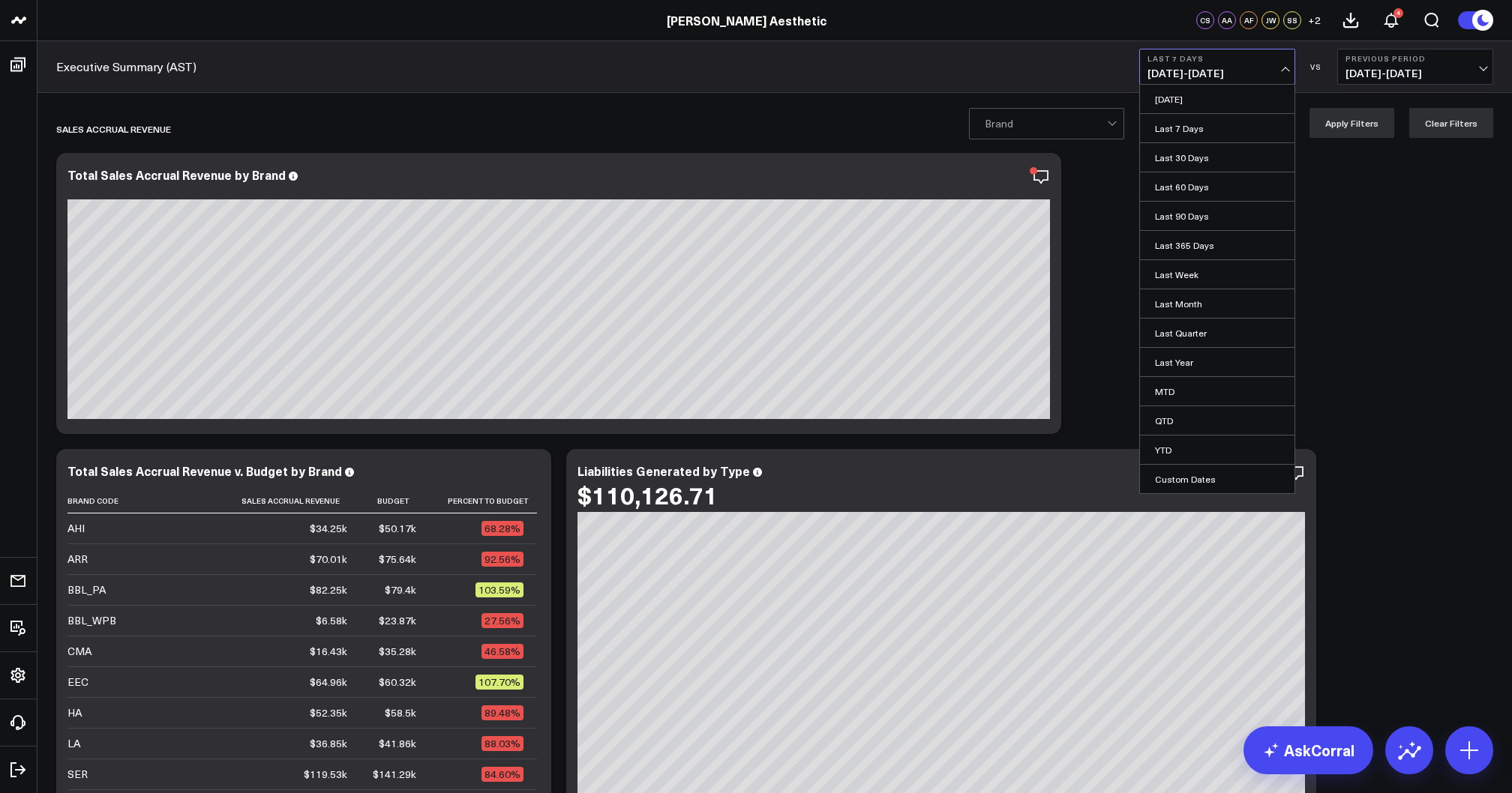
click at [1375, 70] on span "08/26/25 - 09/01/25" at bounding box center [1415, 73] width 139 height 12
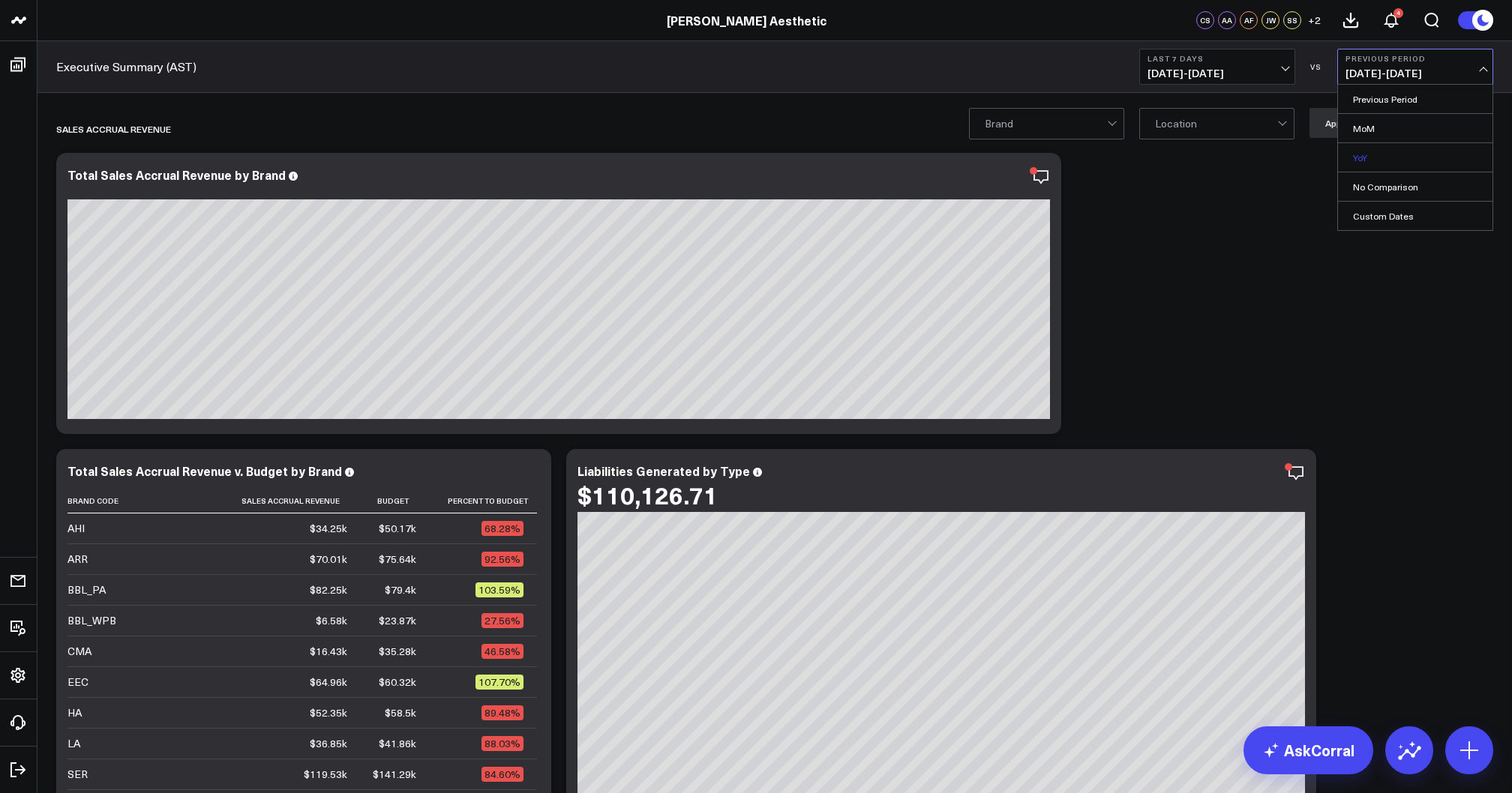
click at [1371, 156] on link "YoY" at bounding box center [1415, 157] width 154 height 29
click at [1422, 72] on span "09/02/24 - 09/08/24" at bounding box center [1415, 73] width 139 height 12
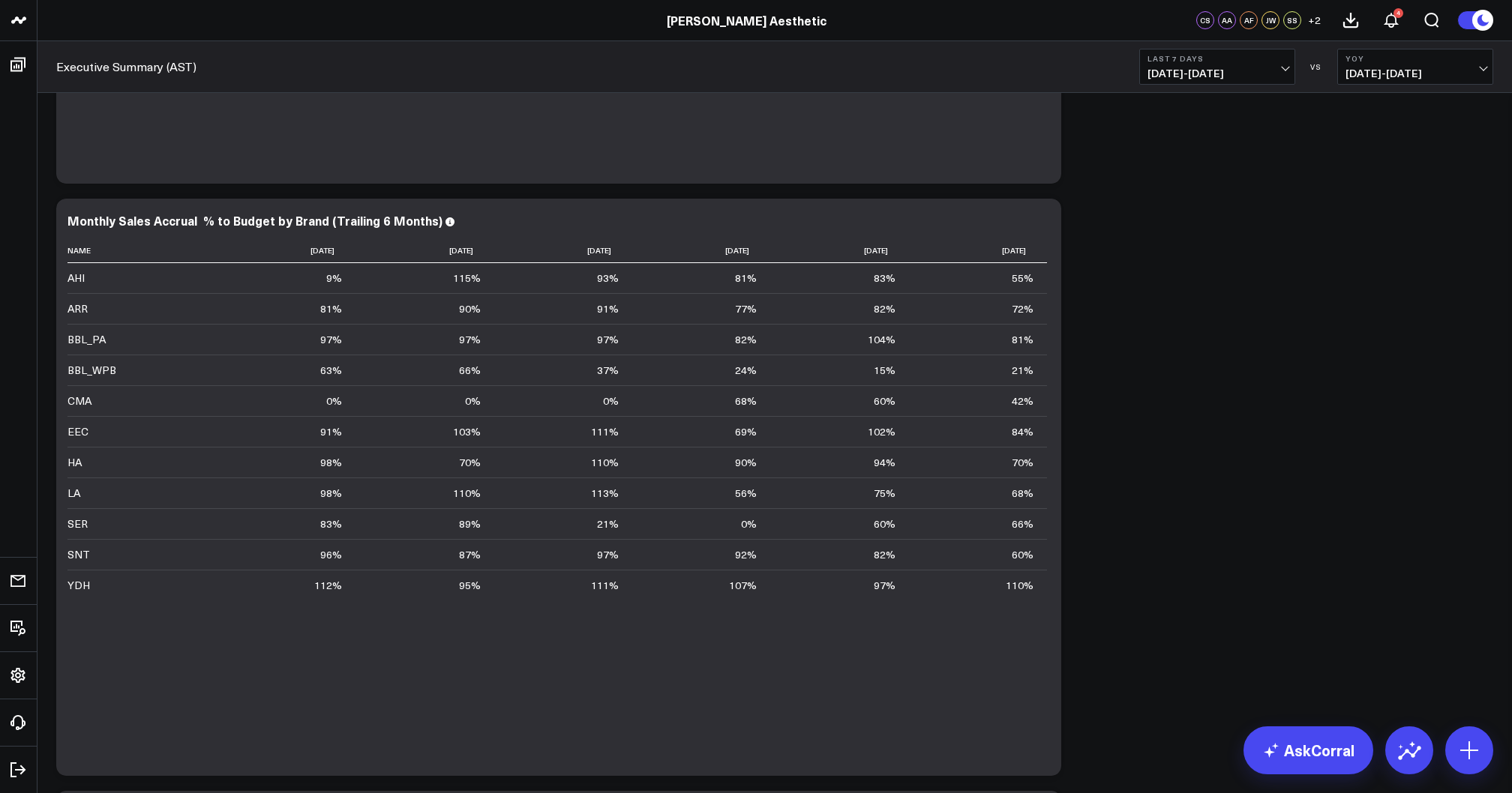
scroll to position [6280, 0]
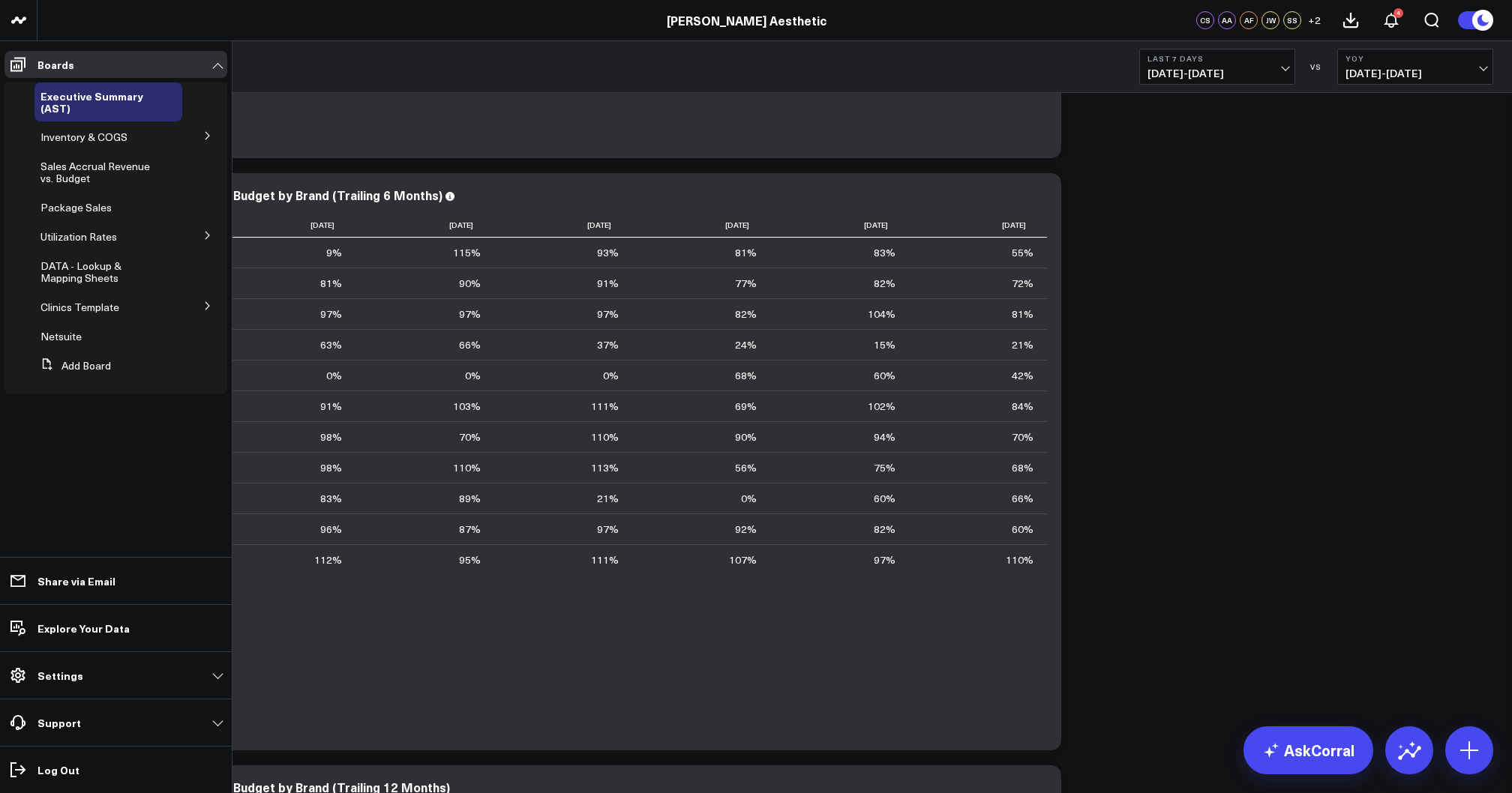
click at [205, 307] on icon at bounding box center [208, 306] width 9 height 9
click at [77, 336] on span "Ageless Remedies of Roswell" at bounding box center [98, 339] width 98 height 26
click at [204, 334] on icon at bounding box center [208, 333] width 9 height 9
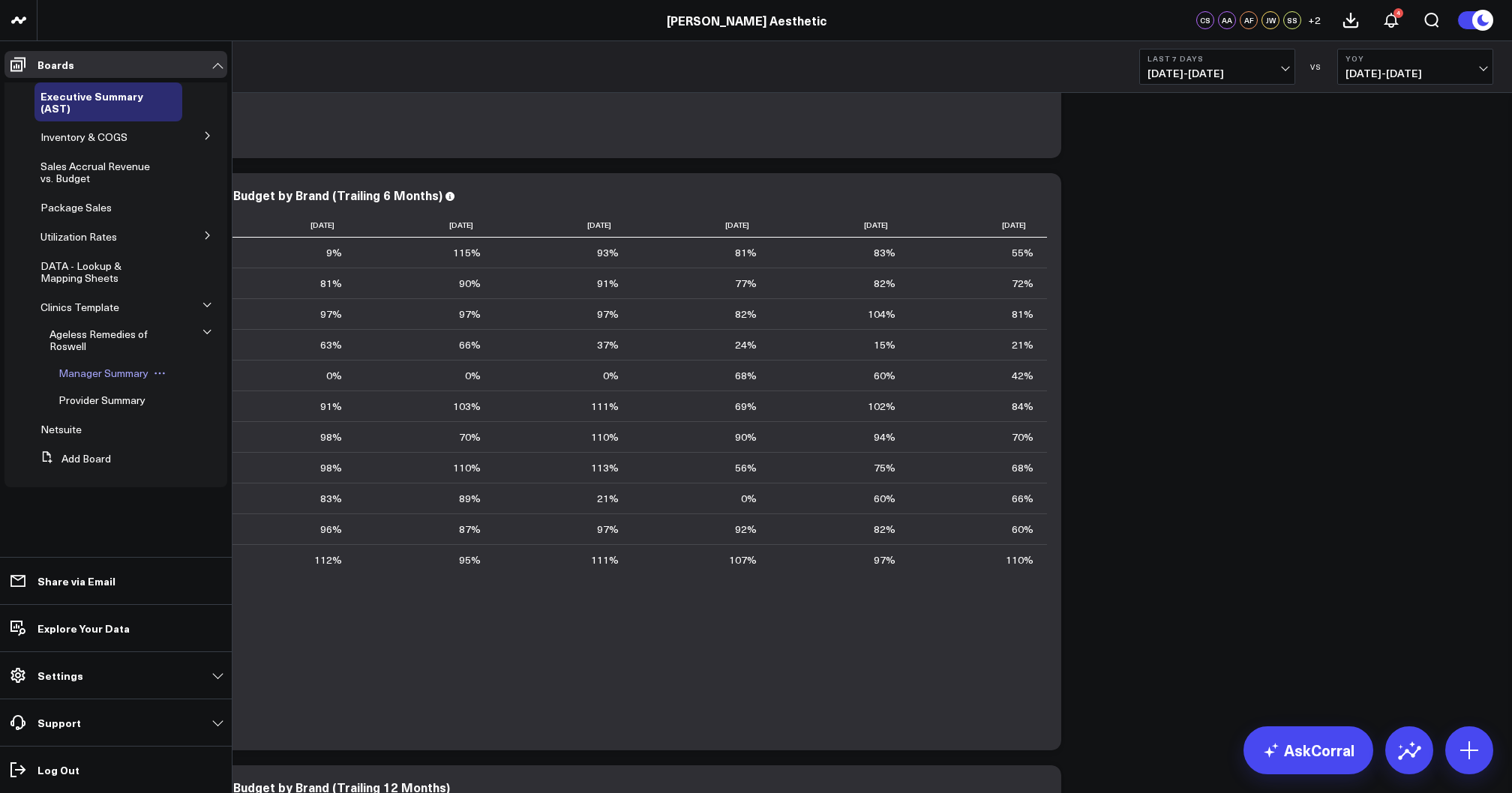
click at [115, 373] on span "Manager Summary" at bounding box center [104, 373] width 90 height 14
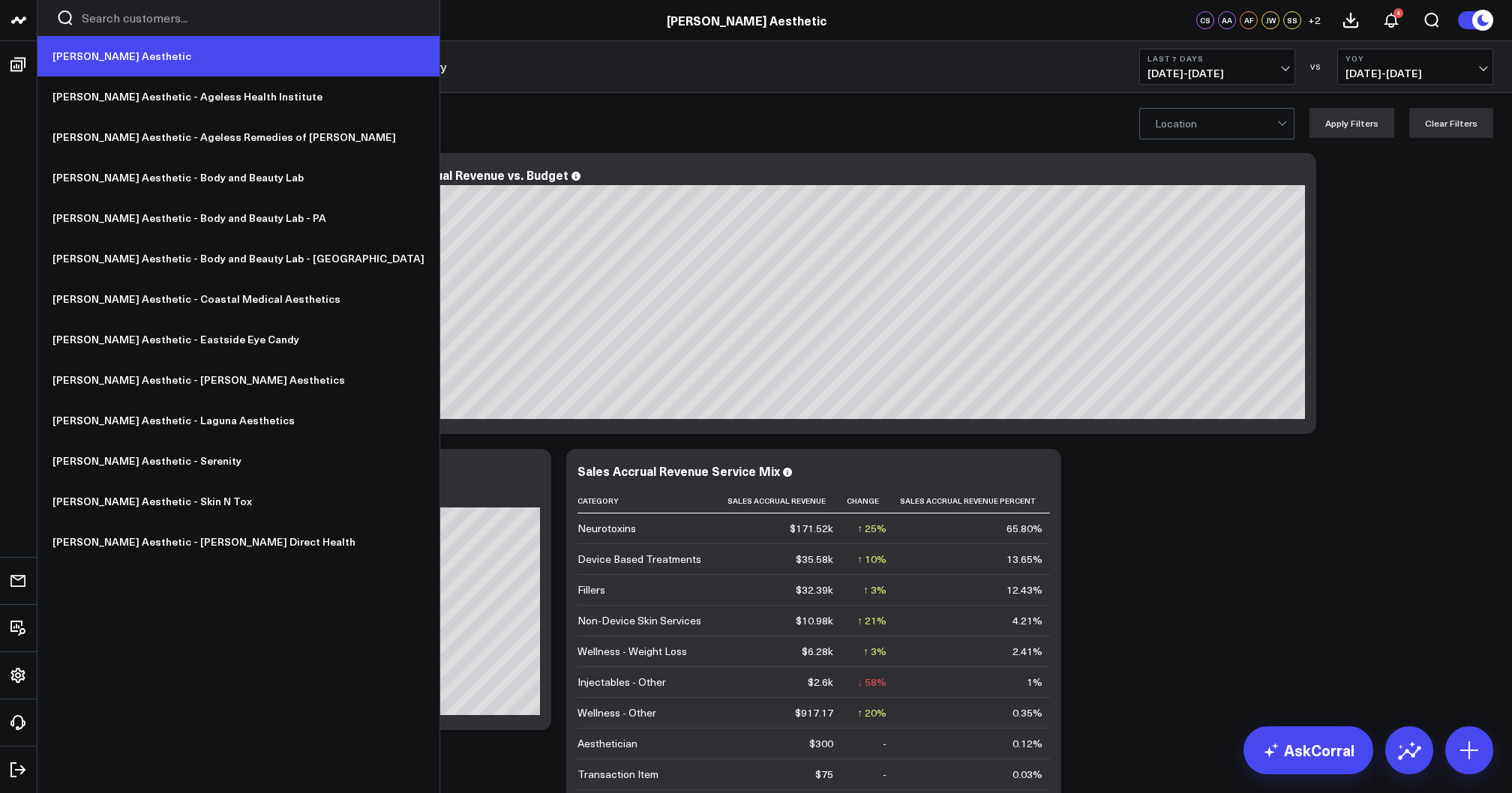
click at [81, 59] on link "[PERSON_NAME] Aesthetic" at bounding box center [238, 55] width 402 height 40
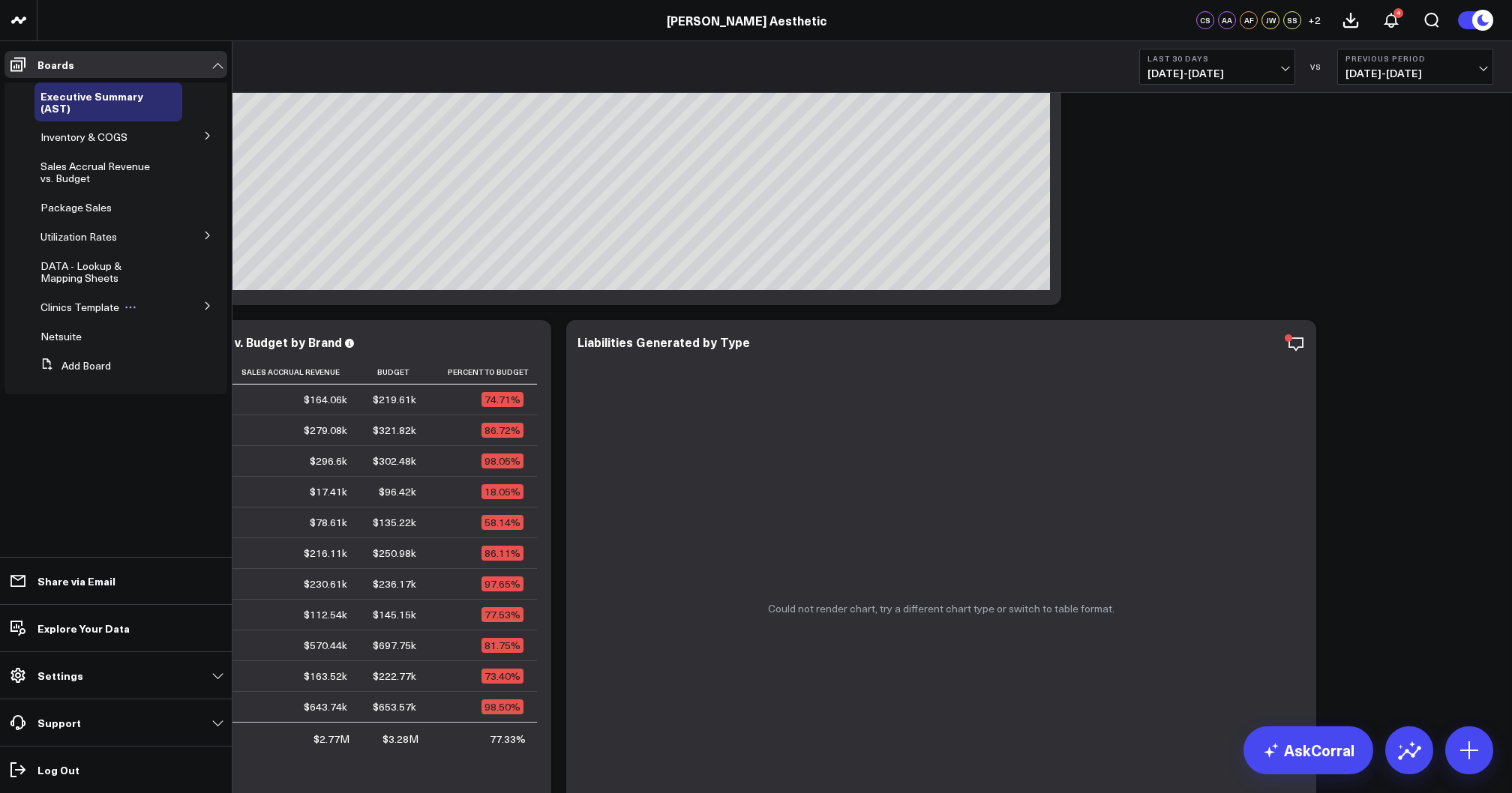
scroll to position [133, 0]
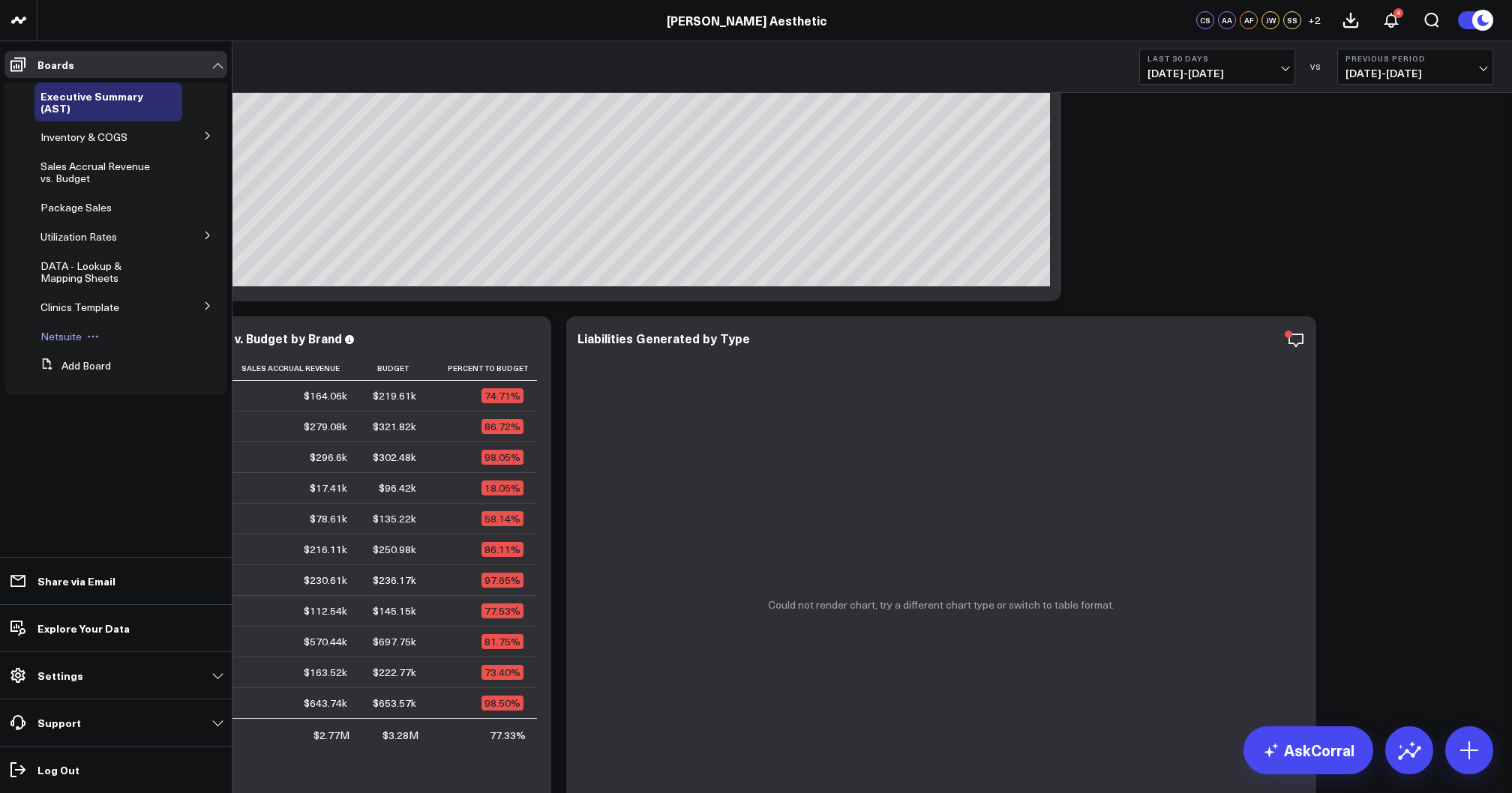
click at [62, 343] on span "Netsuite" at bounding box center [61, 336] width 41 height 14
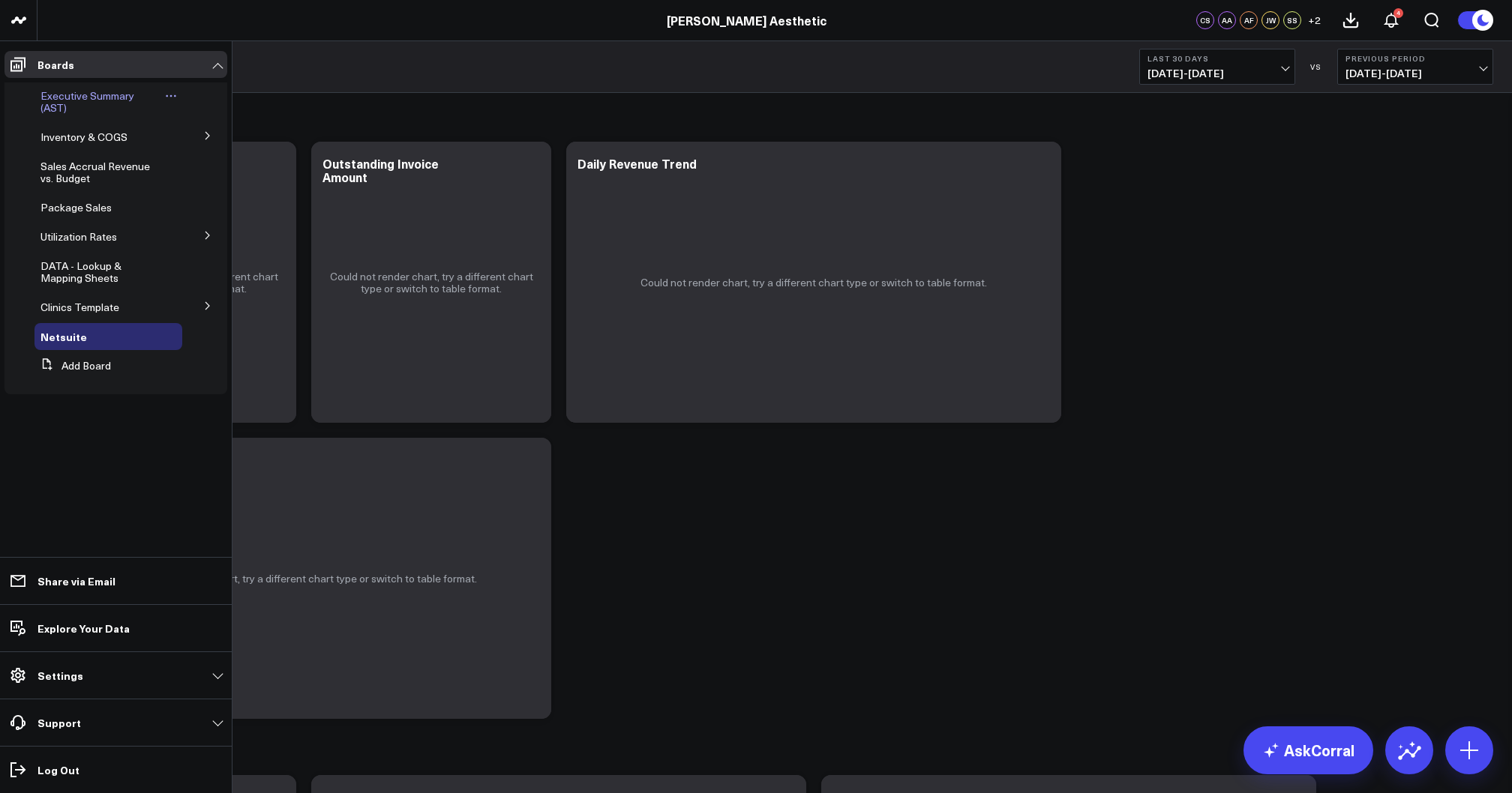
click at [82, 99] on span "Executive Summary (AST)" at bounding box center [87, 101] width 94 height 26
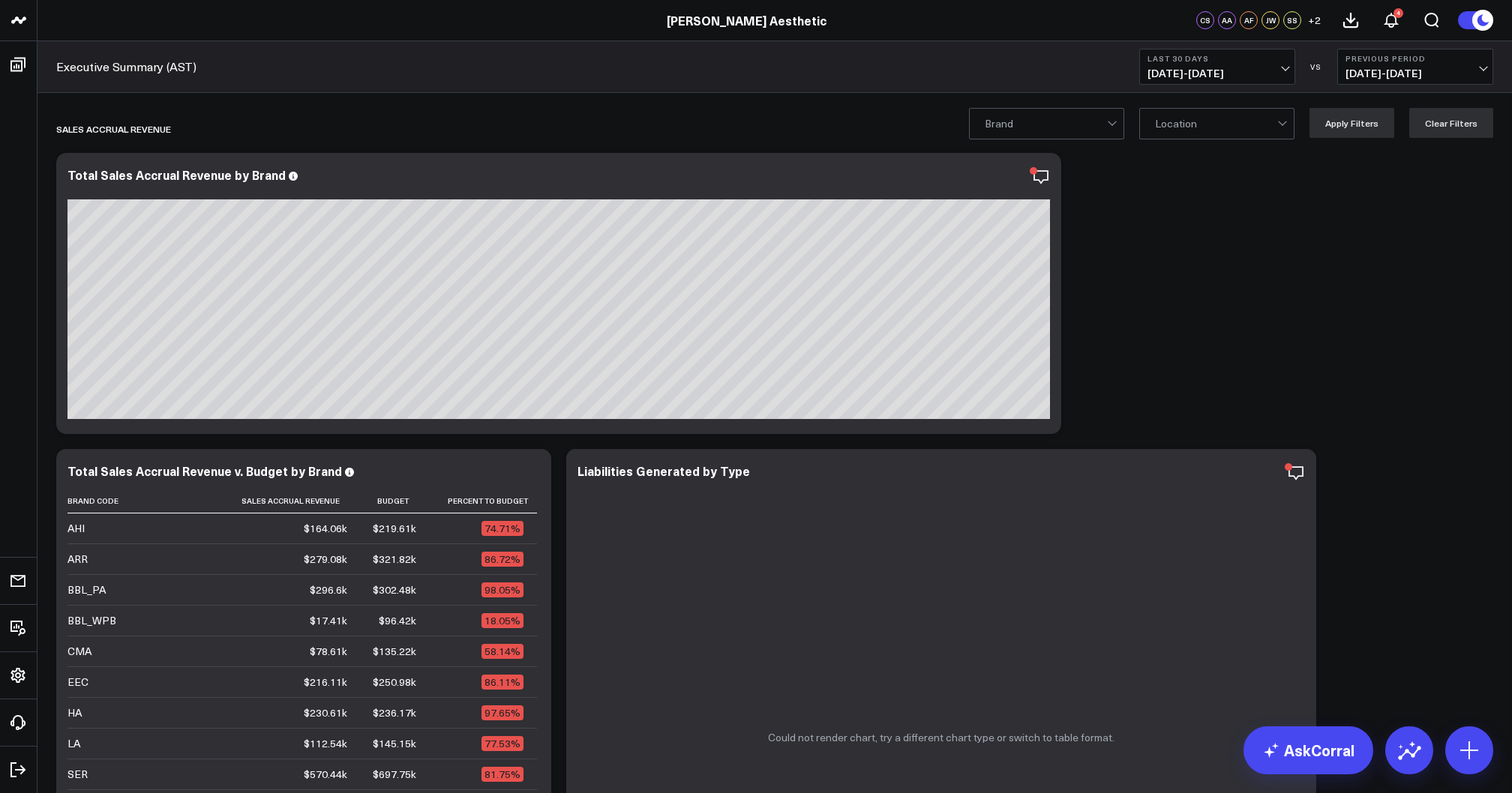
click at [1245, 68] on span "[DATE] - [DATE]" at bounding box center [1217, 73] width 139 height 12
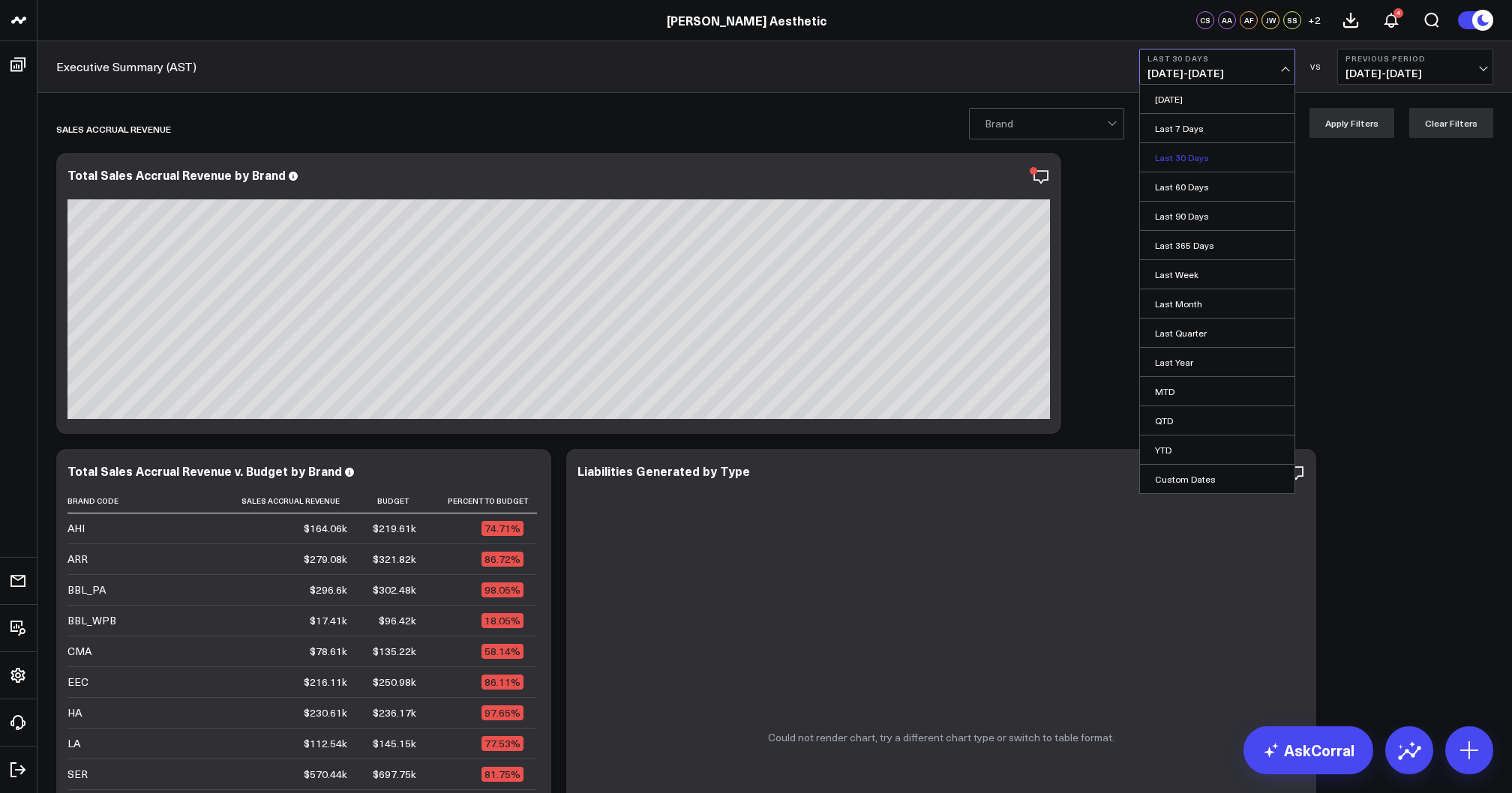
click at [1192, 166] on link "Last 30 Days" at bounding box center [1217, 157] width 154 height 29
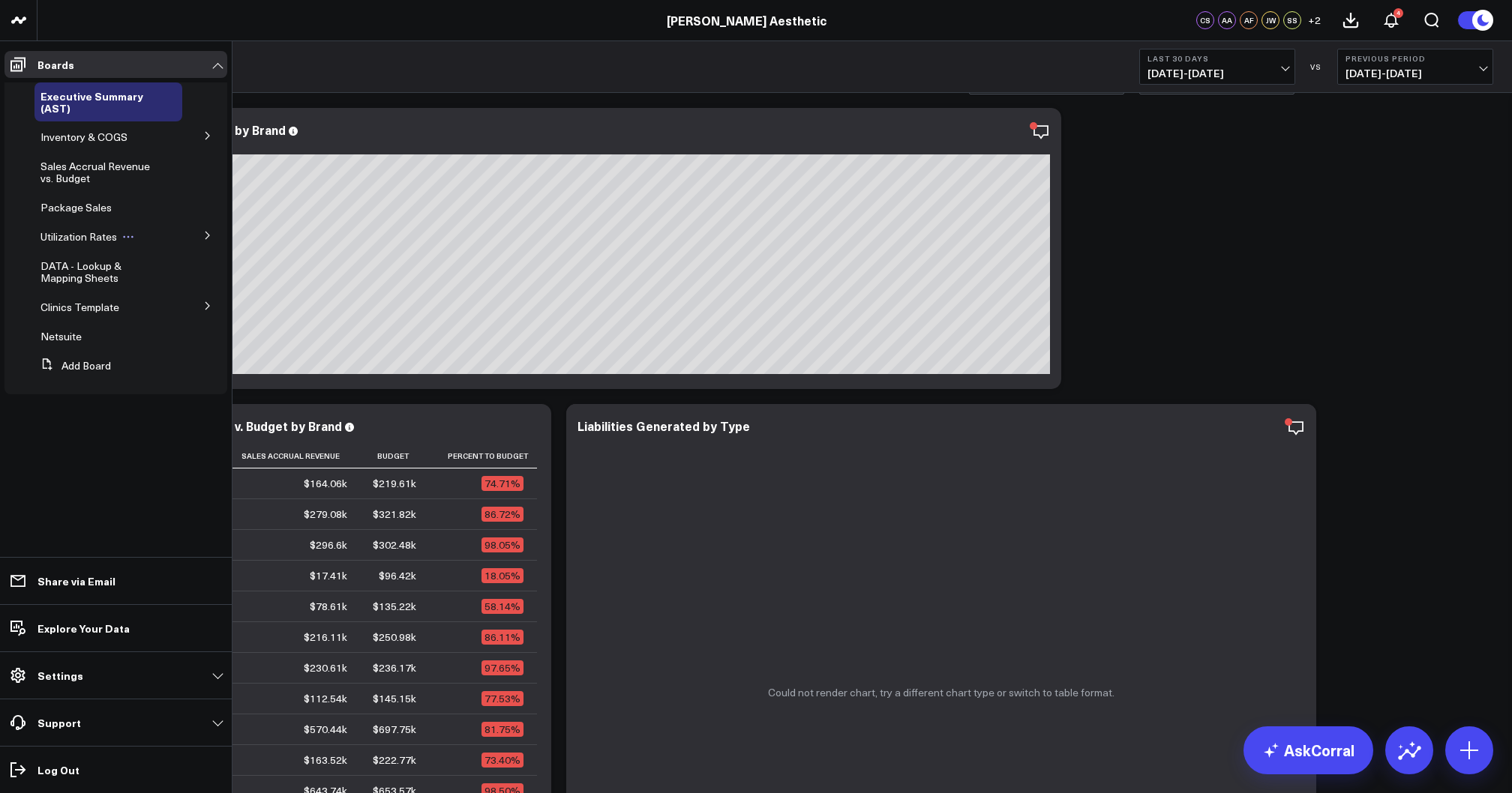
scroll to position [73, 0]
